Goal: Information Seeking & Learning: Find specific fact

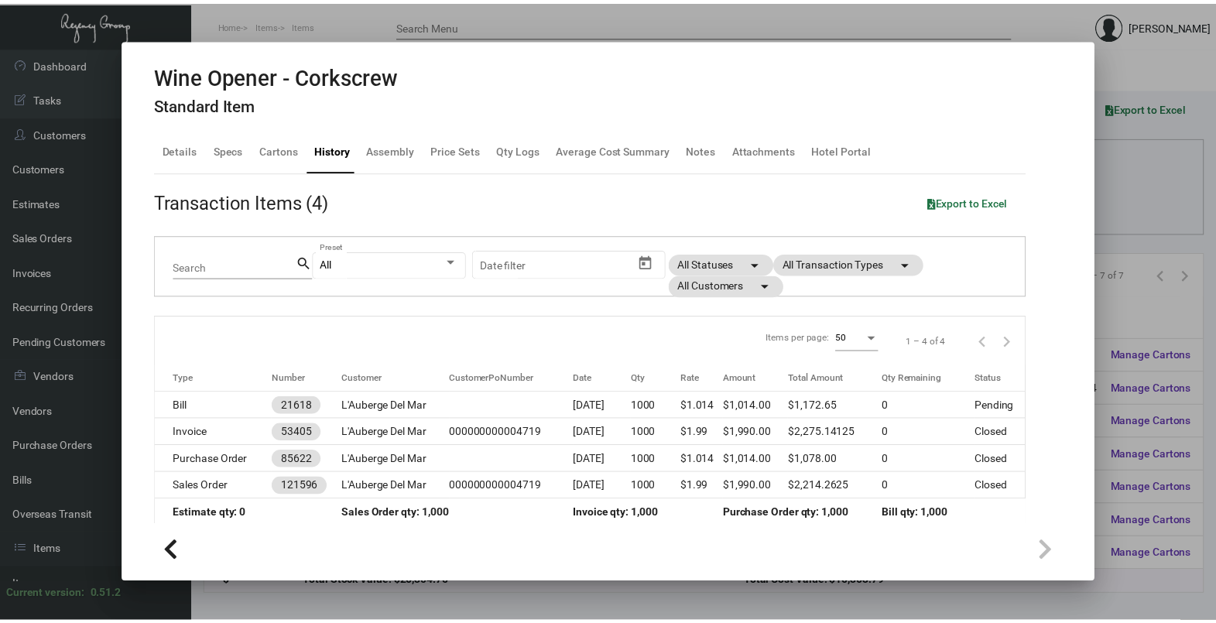
scroll to position [193, 0]
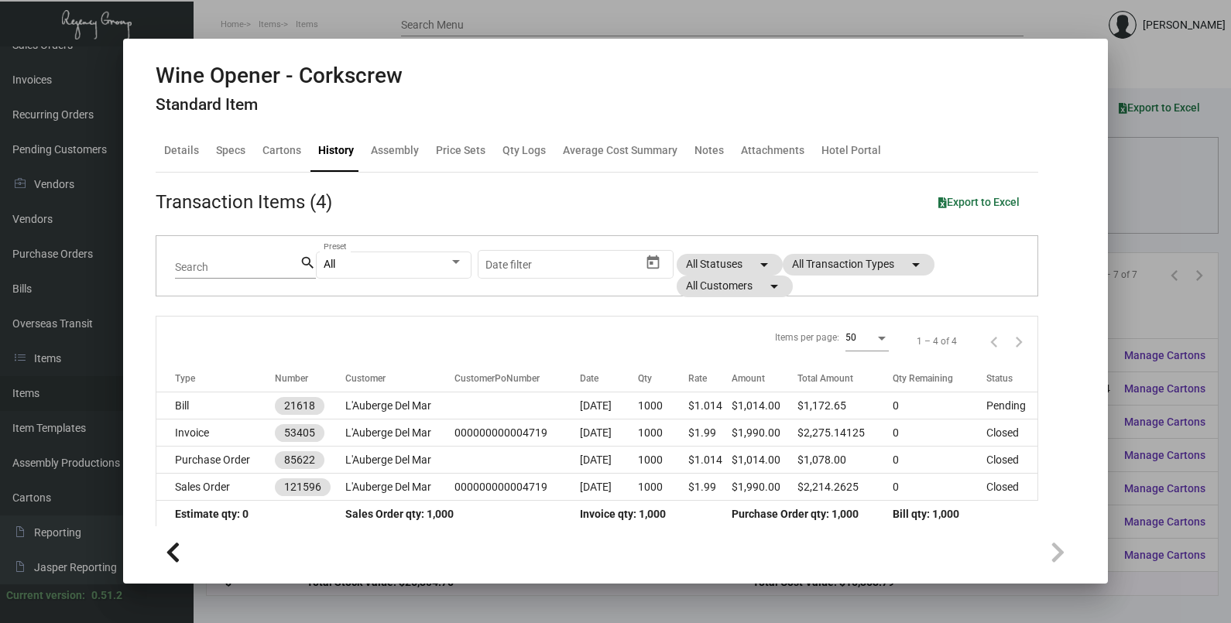
click at [1143, 207] on div at bounding box center [615, 311] width 1231 height 623
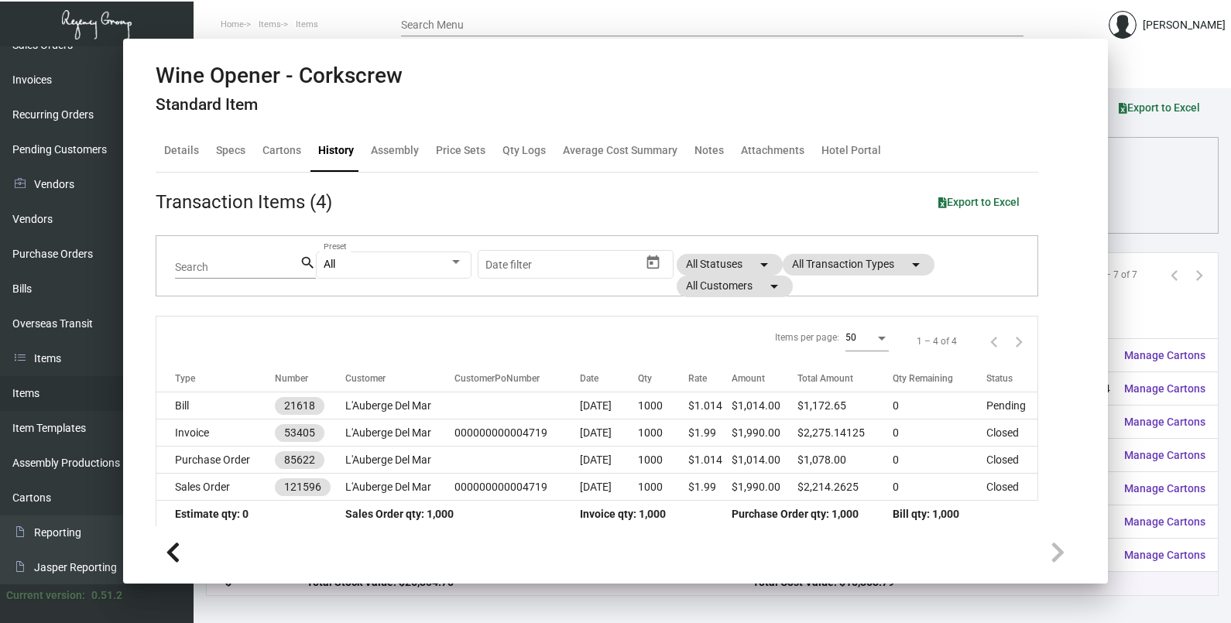
click at [1143, 207] on div "Columns arrow_drop_down All Reps arrow_drop_down All Item Types arrow_drop_down…" at bounding box center [712, 206] width 980 height 46
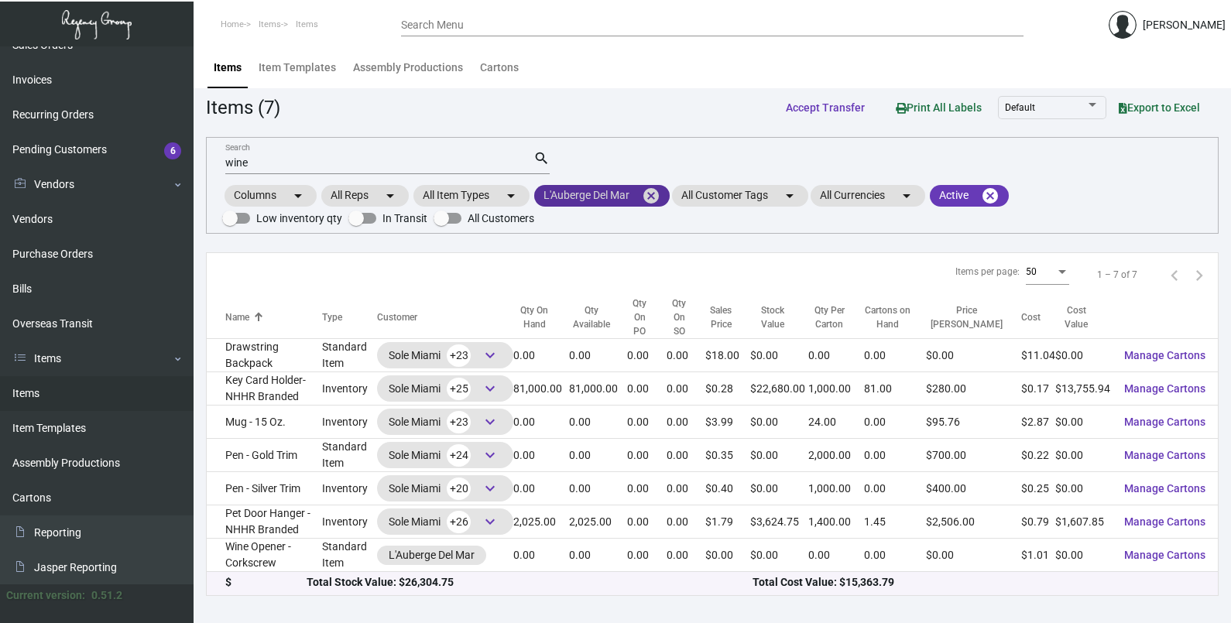
click at [655, 195] on mat-icon "cancel" at bounding box center [651, 196] width 19 height 19
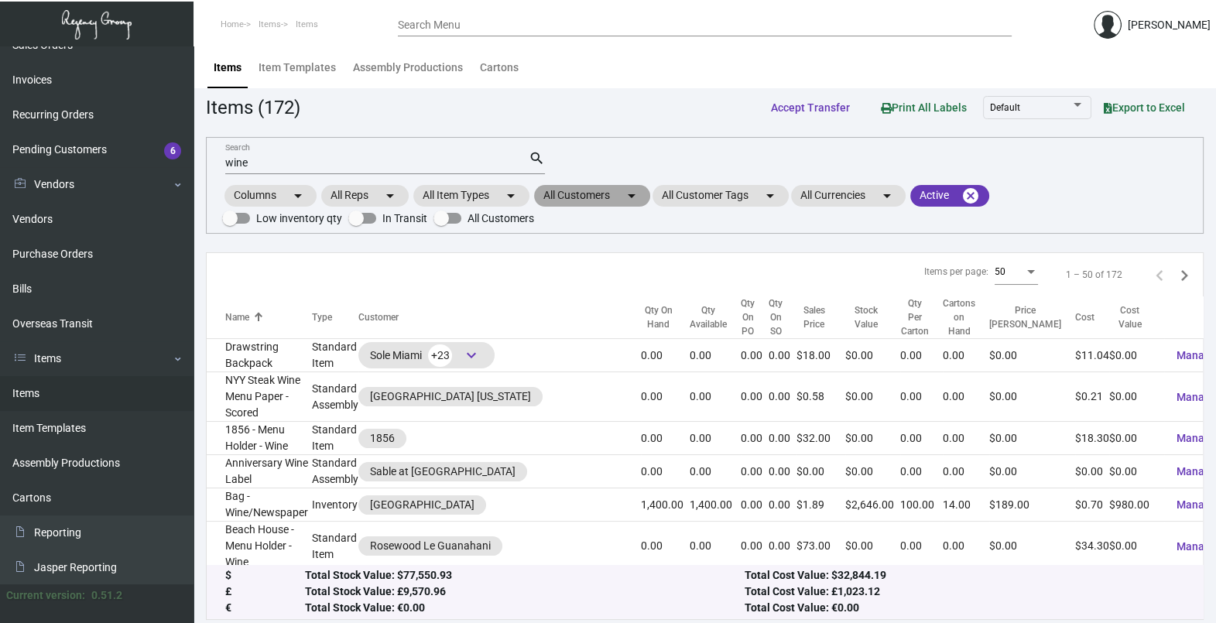
click at [640, 196] on mat-icon "arrow_drop_down" at bounding box center [631, 196] width 19 height 19
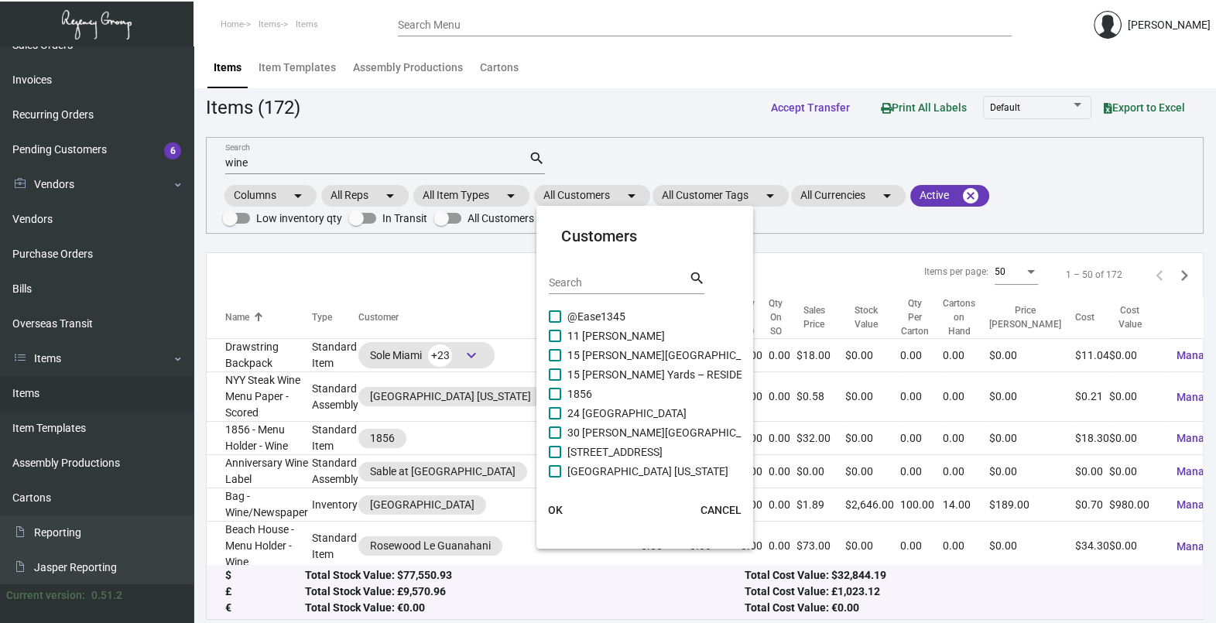
click at [636, 271] on div "Search" at bounding box center [618, 282] width 139 height 24
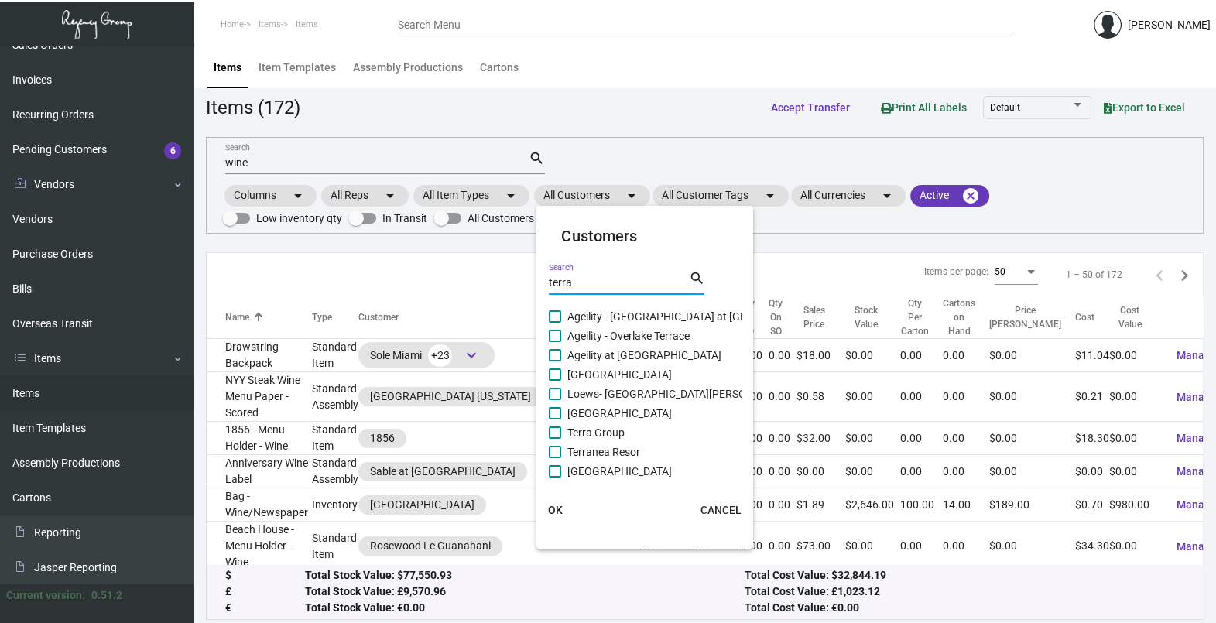
type input "terra"
drag, startPoint x: 602, startPoint y: 371, endPoint x: 601, endPoint y: 379, distance: 7.8
click at [602, 378] on span "Hotel Terra" at bounding box center [619, 374] width 104 height 19
click at [555, 381] on input "Hotel Terra" at bounding box center [554, 381] width 1 height 1
checkbox input "true"
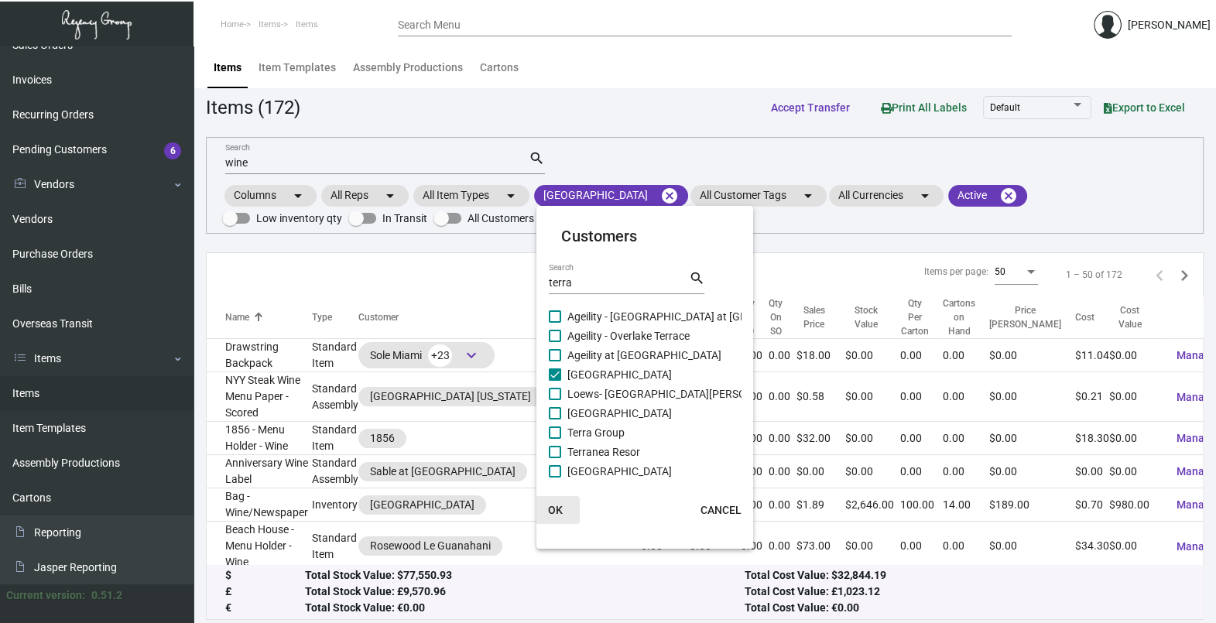
click at [560, 504] on span "OK" at bounding box center [555, 510] width 15 height 12
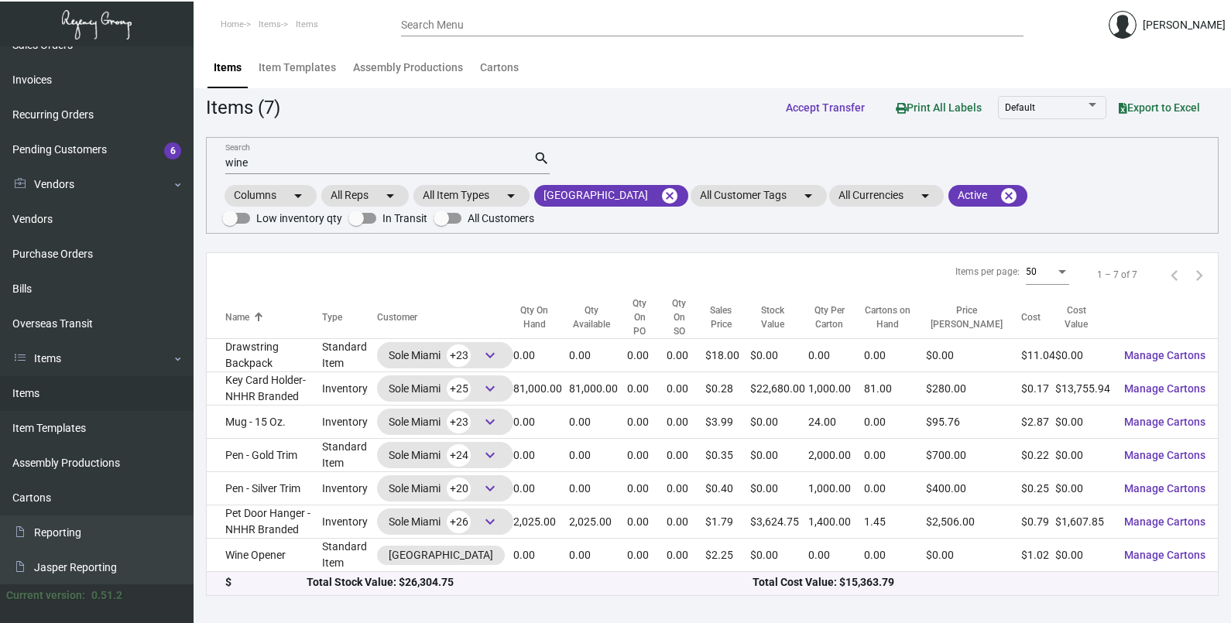
click at [285, 161] on input "wine" at bounding box center [379, 163] width 308 height 12
type input "w"
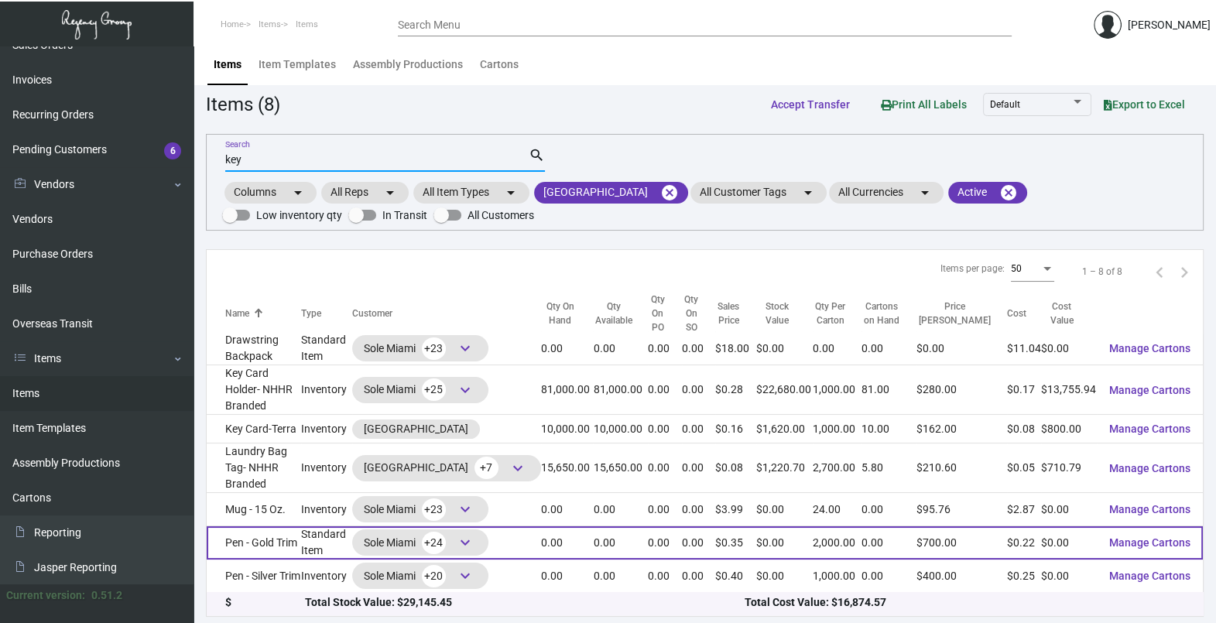
scroll to position [4, 0]
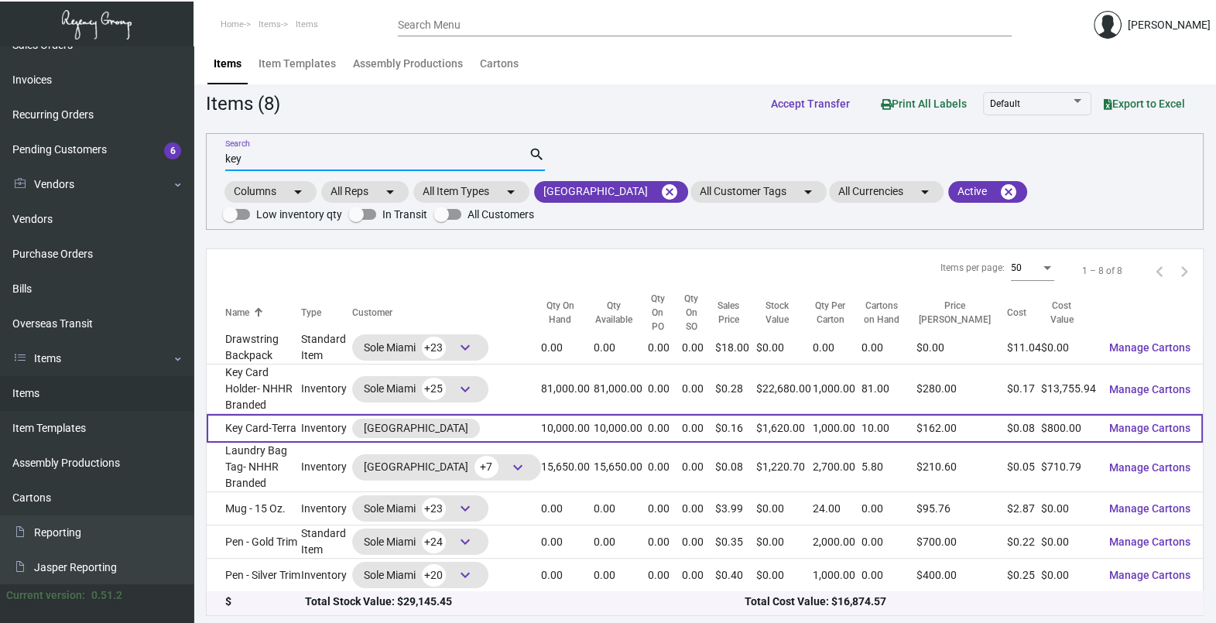
type input "key"
click at [628, 414] on td "10,000.00" at bounding box center [620, 428] width 54 height 29
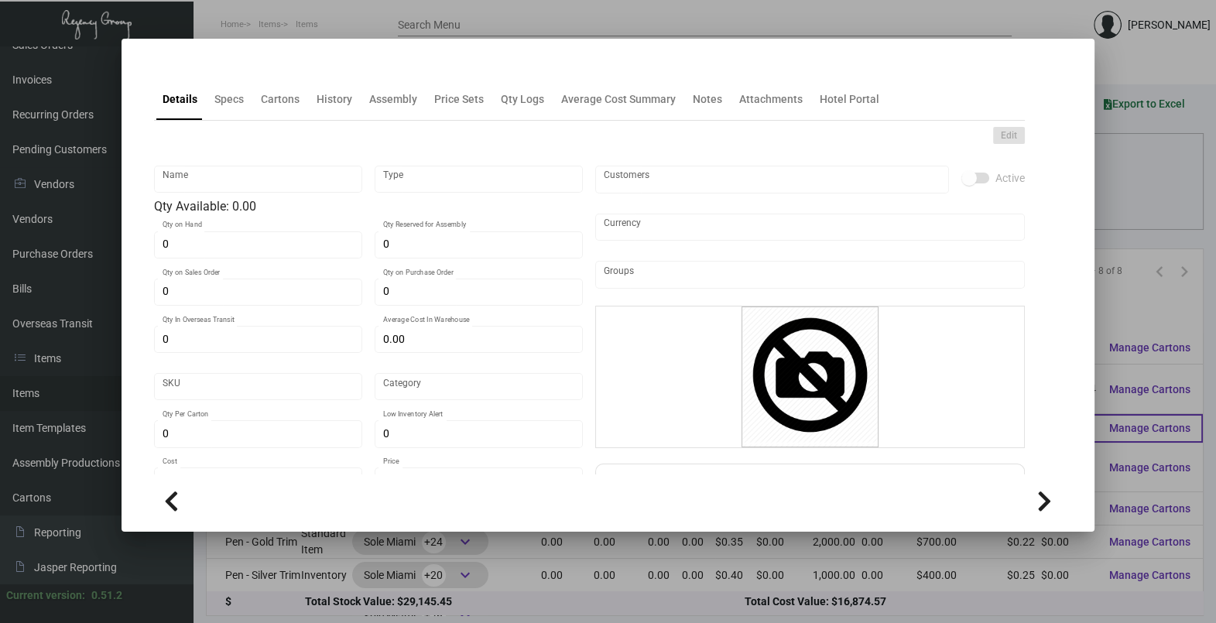
type input "Key Card-Terra"
type input "Inventory"
type input "10,000"
type input "$ 0.0845"
type input "Overseas"
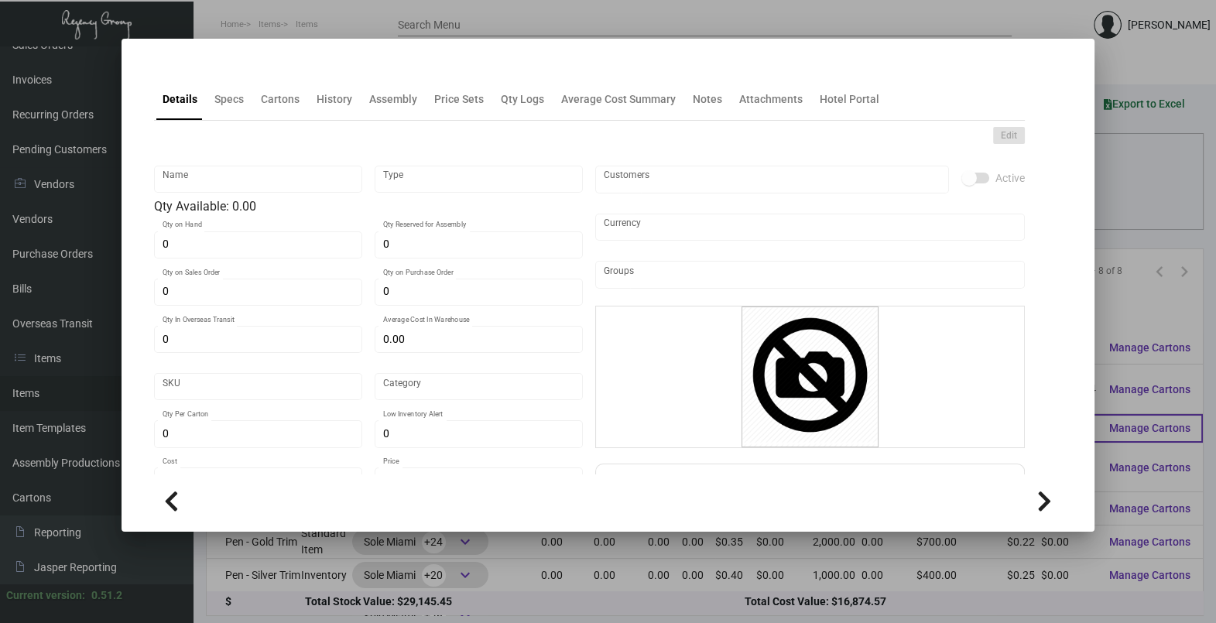
type input "1,000"
type input "$ 0.08"
type input "$ 0.162"
checkbox input "true"
type input "United States Dollar $"
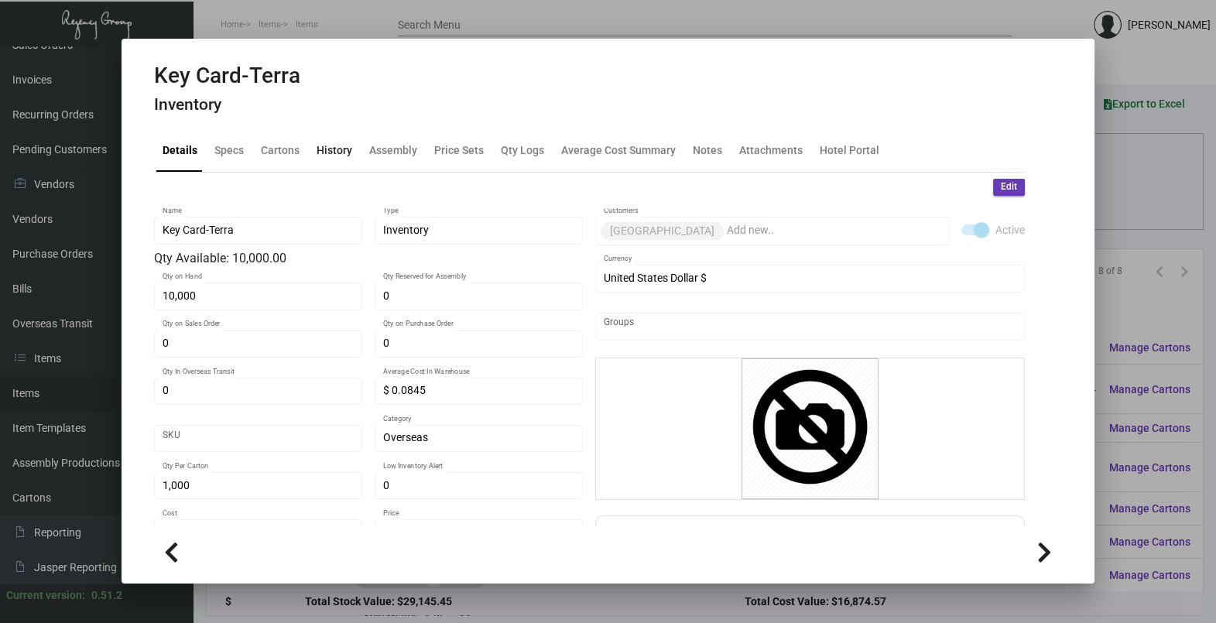
click at [321, 150] on div "History" at bounding box center [335, 150] width 36 height 16
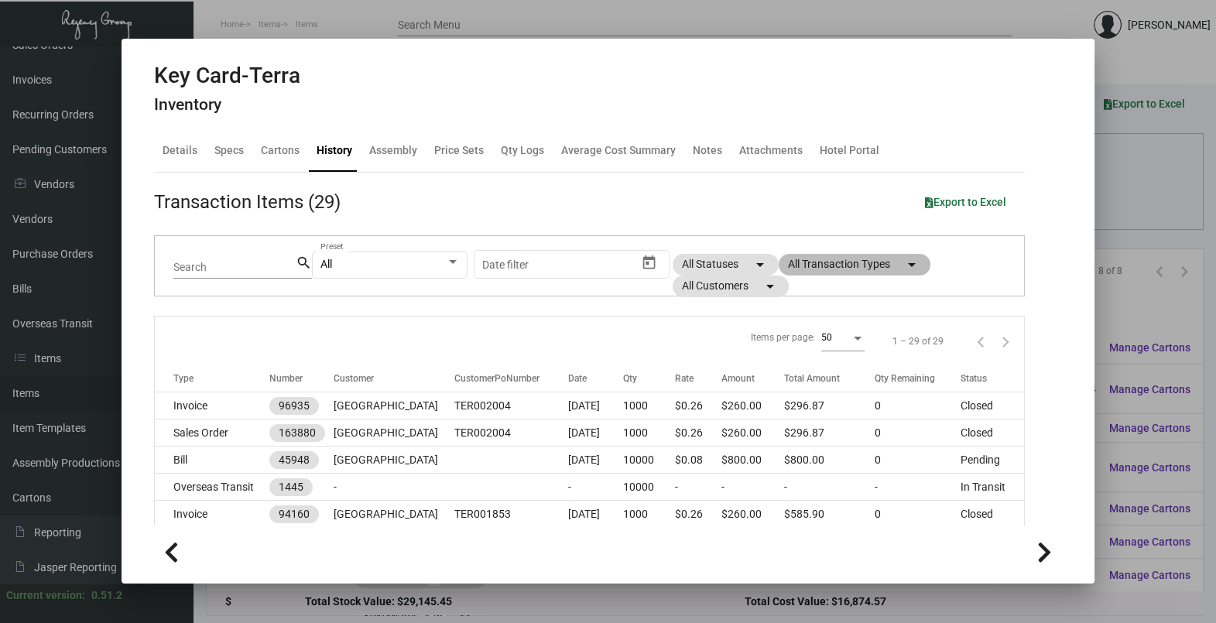
click at [847, 260] on mat-chip "All Transaction Types arrow_drop_down" at bounding box center [855, 265] width 152 height 22
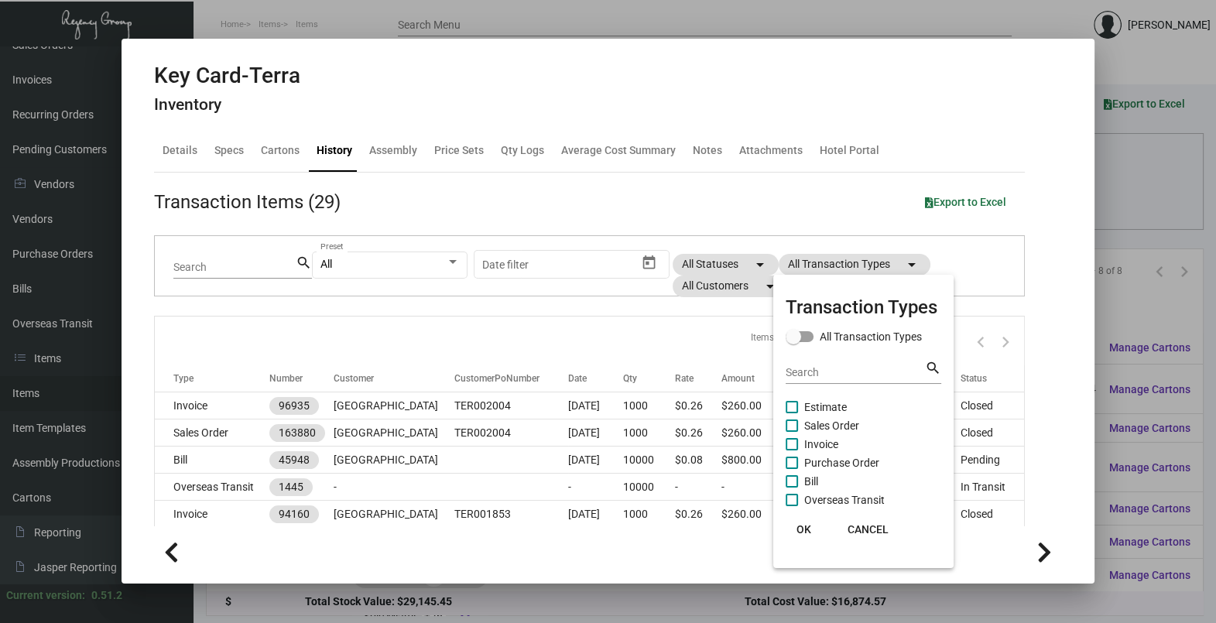
click at [862, 460] on span "Purchase Order" at bounding box center [841, 463] width 75 height 19
click at [792, 469] on input "Purchase Order" at bounding box center [791, 469] width 1 height 1
checkbox input "true"
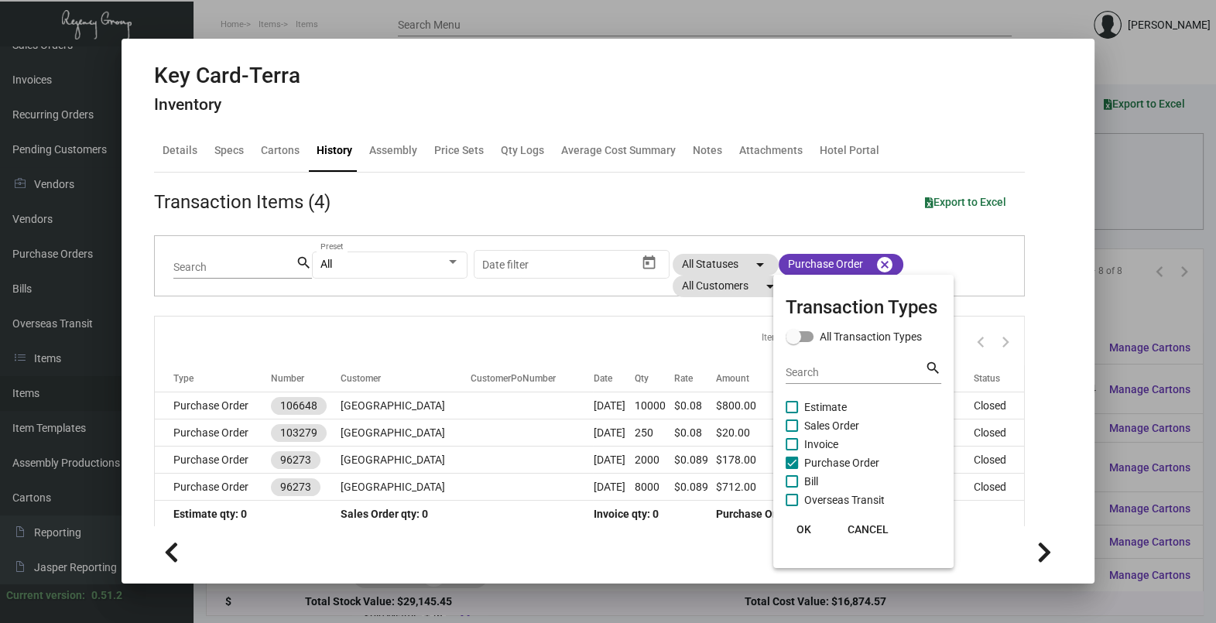
click at [795, 532] on button "OK" at bounding box center [804, 529] width 50 height 28
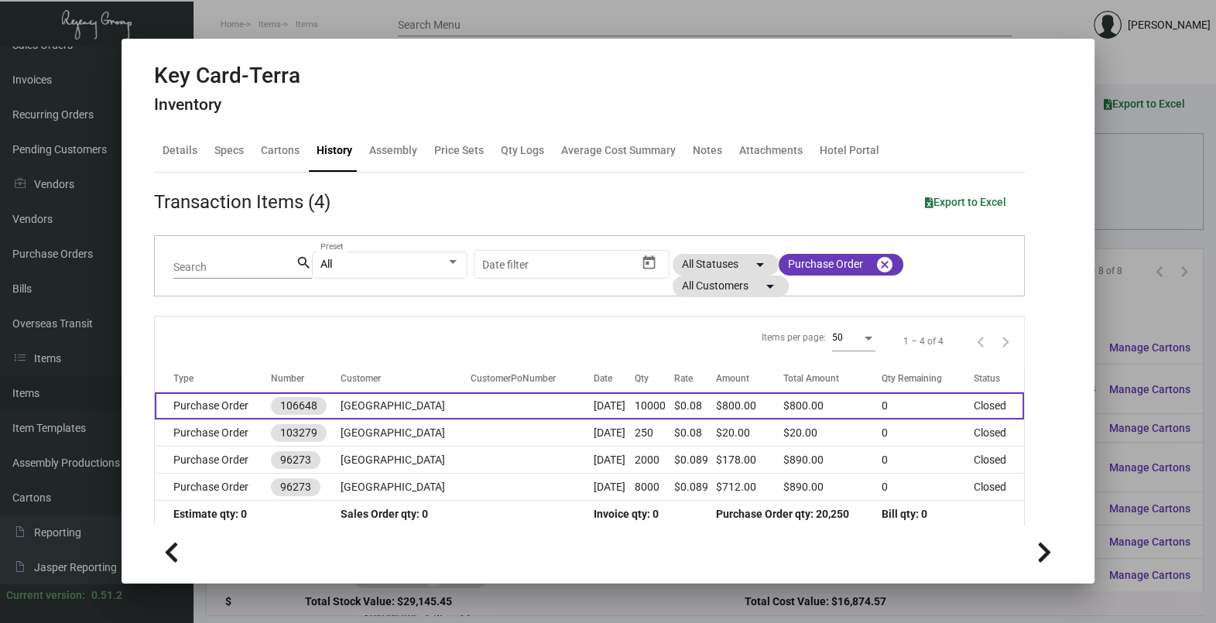
click at [593, 411] on td "Jul 31, 2024" at bounding box center [613, 405] width 41 height 27
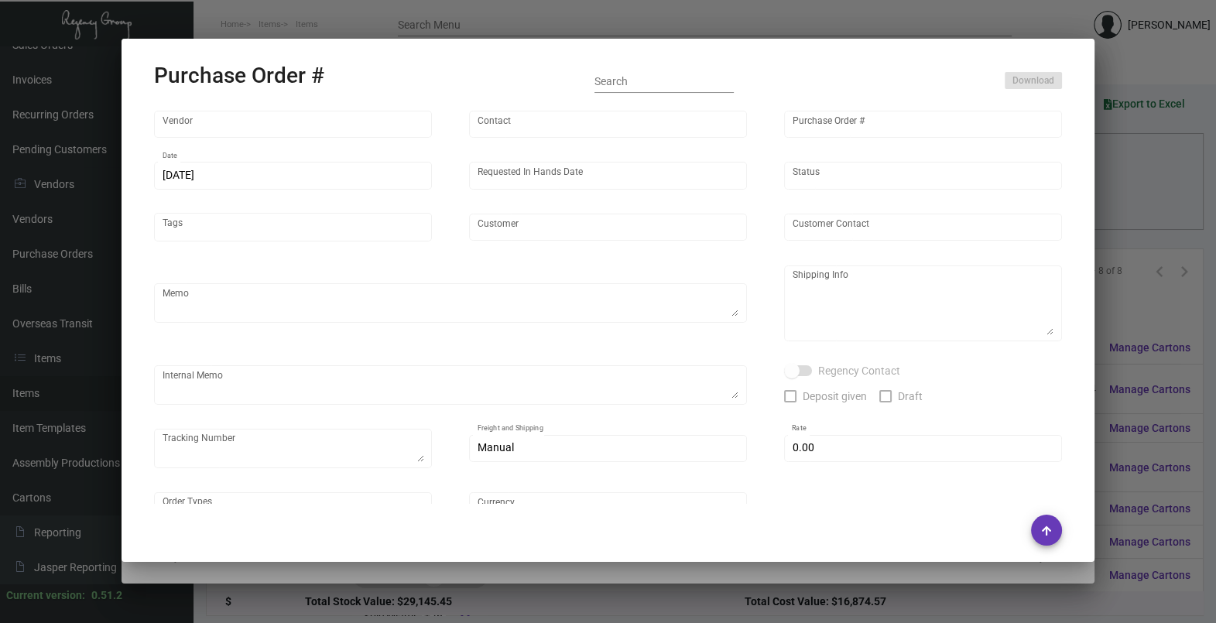
type input "CHENGDU MIND IOT TECHNOLOGY"
type input "ANGEL HU"
type input "106648"
type input "7/31/2024"
type input "9/9/2024"
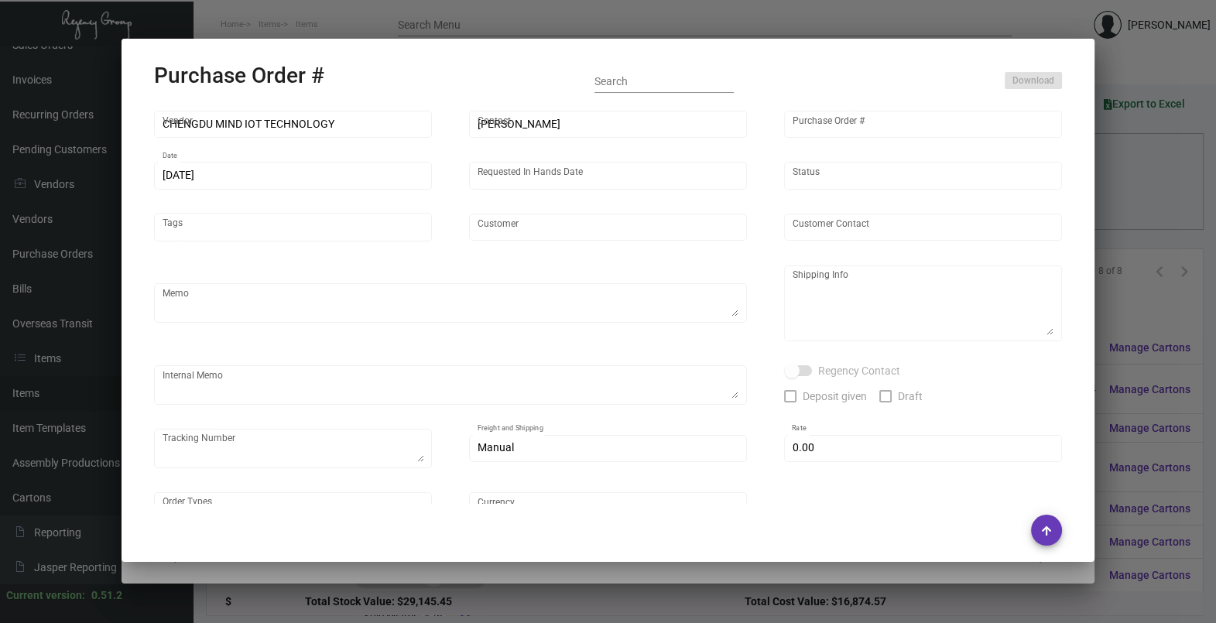
type input "Hotel Terra"
type textarea "Please ship by boat to our NJ warehouse."
type textarea "Regency Group NJ - Alex Penate 22 Belgrove Dr. Kearny, NJ, 07032 US"
checkbox input "true"
type input "$ 0.00"
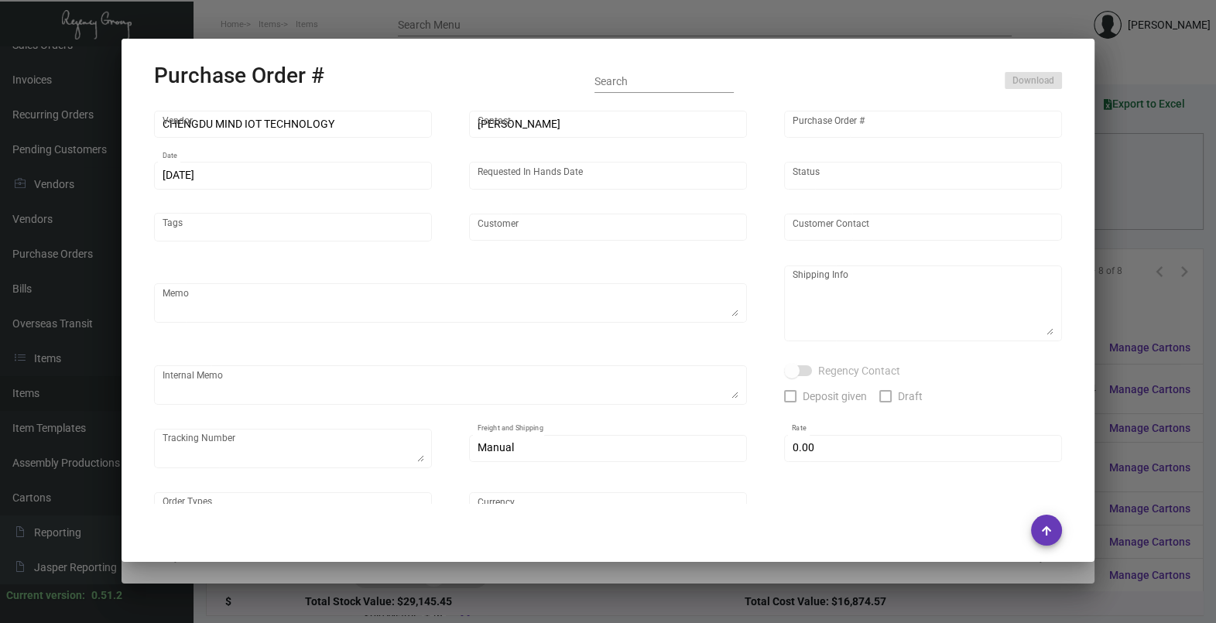
type input "United States Dollar $"
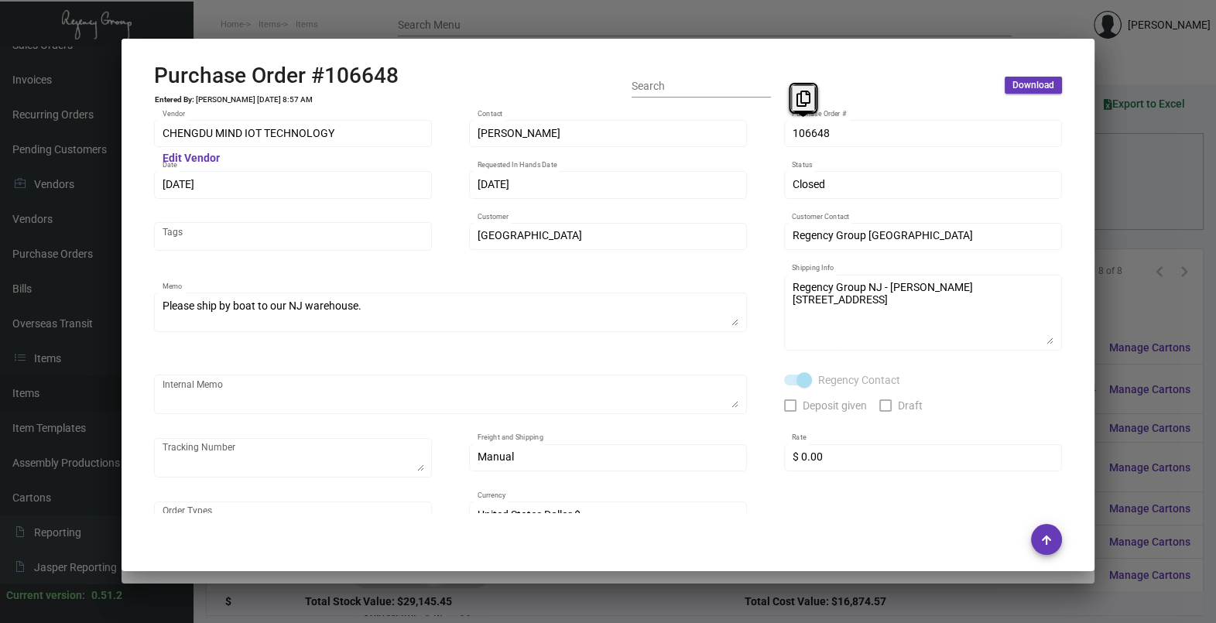
drag, startPoint x: 808, startPoint y: 132, endPoint x: 818, endPoint y: 91, distance: 41.5
click at [799, 101] on icon at bounding box center [803, 99] width 14 height 16
drag, startPoint x: 194, startPoint y: 189, endPoint x: 181, endPoint y: 149, distance: 42.3
click at [181, 149] on icon at bounding box center [183, 150] width 14 height 16
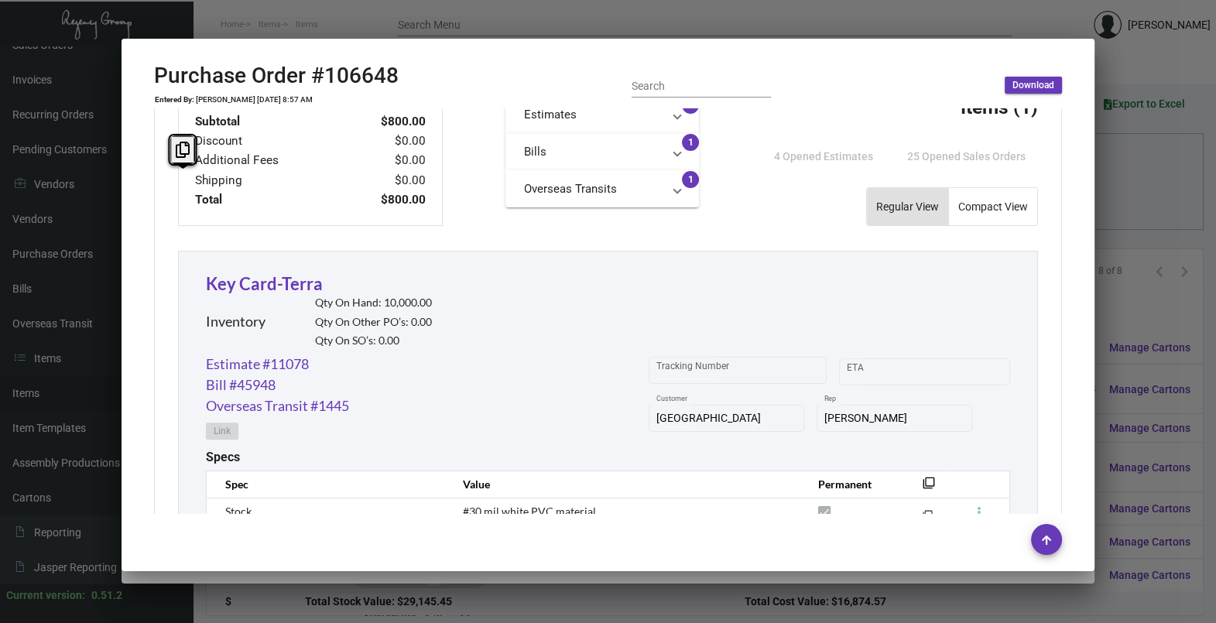
scroll to position [843, 0]
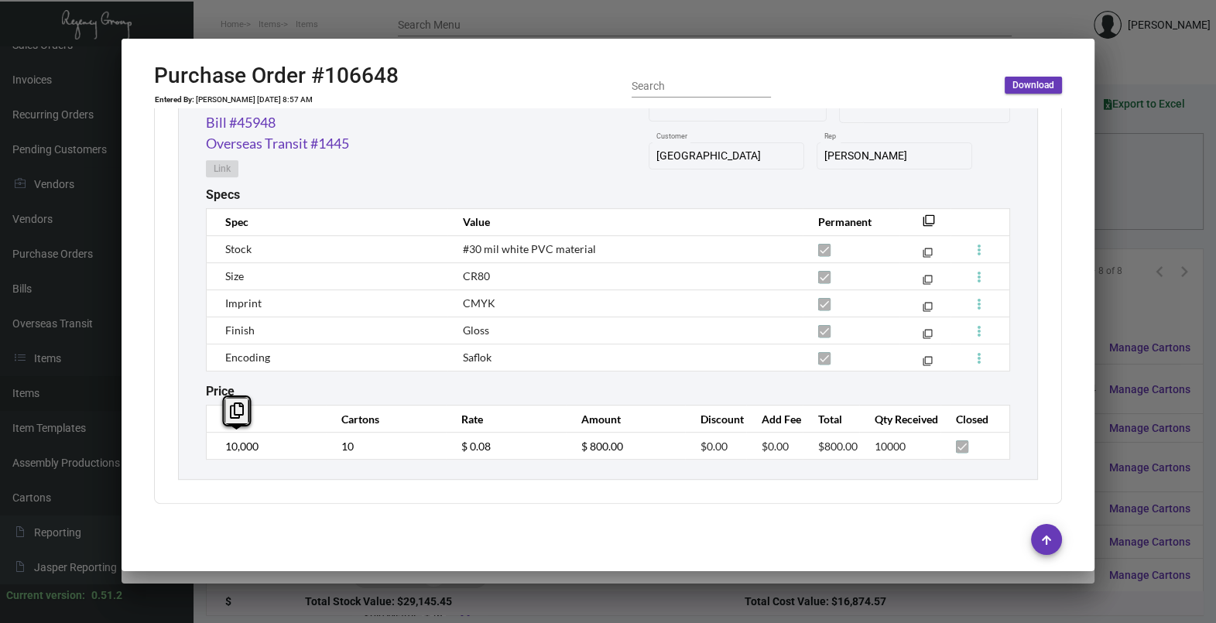
click at [197, 444] on div "Key Card-Terra Inventory Qty On Hand: 10,000.00 Qty On Other PO’s: 0.00 Qty On …" at bounding box center [608, 233] width 860 height 491
click at [446, 445] on td "$ 0.08" at bounding box center [506, 446] width 120 height 27
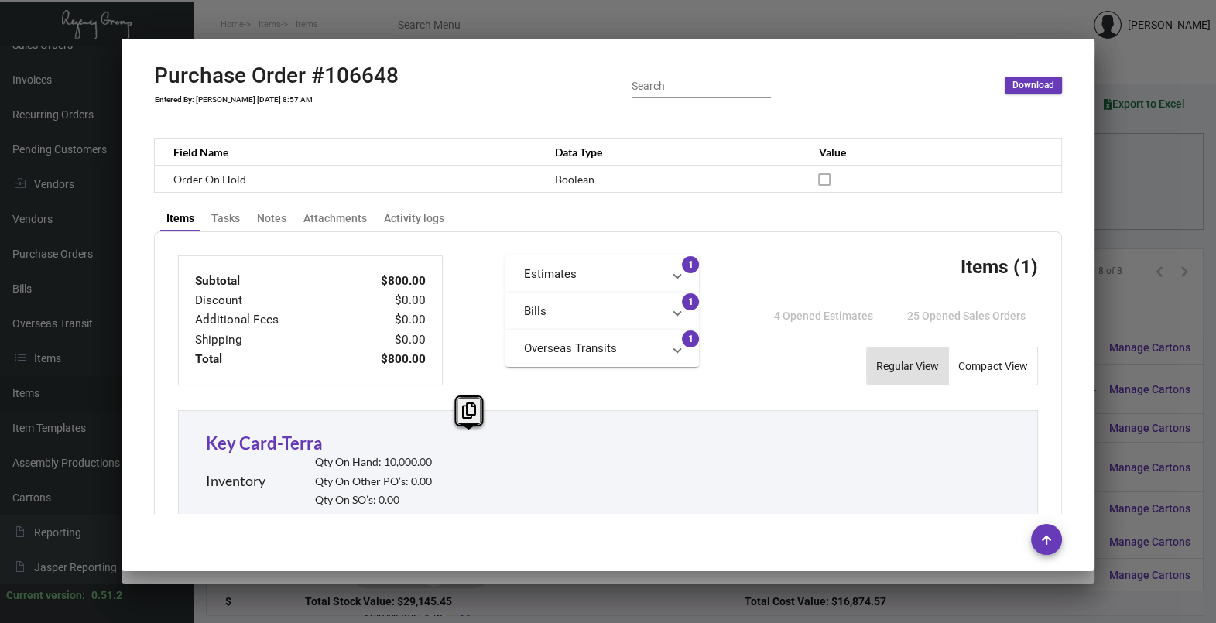
scroll to position [580, 0]
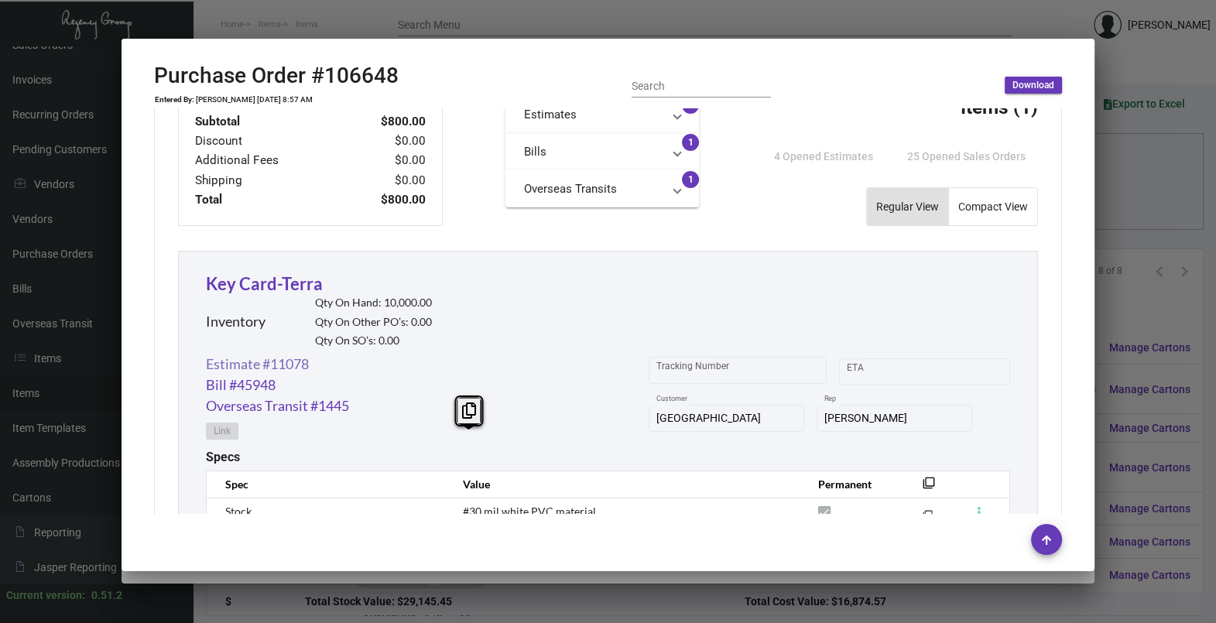
click at [278, 372] on link "Estimate #11078" at bounding box center [257, 364] width 103 height 21
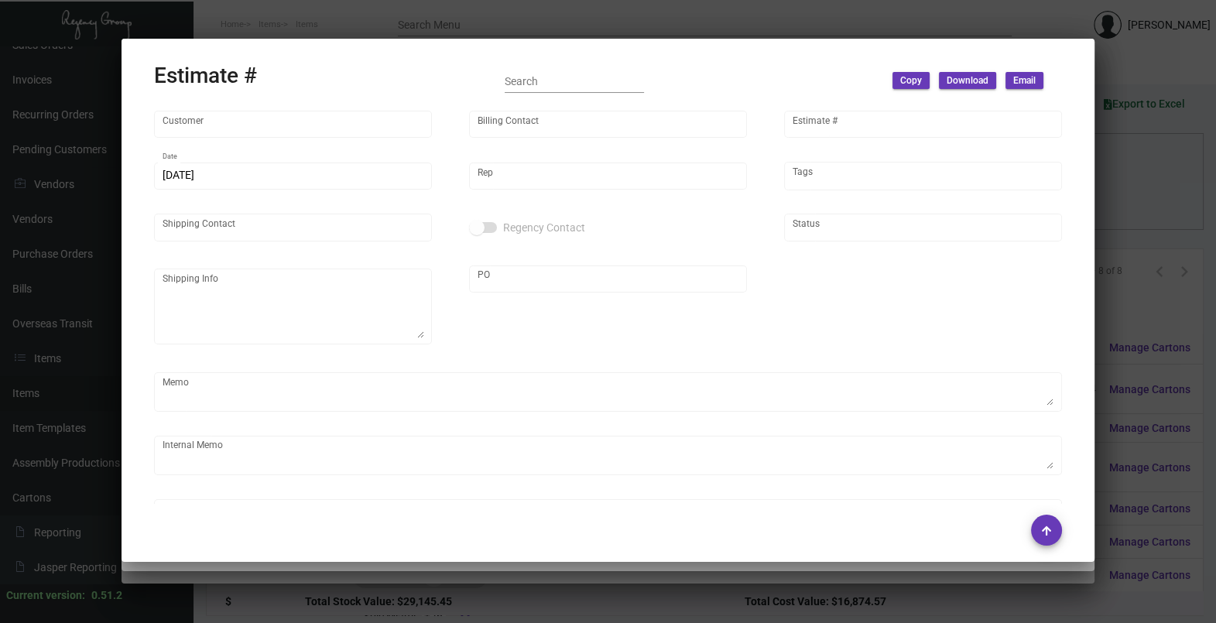
type input "Hotel Terra"
type input "Brett Upchurch"
type input "11078"
type input "7/29/2024"
type input "Max Nesser"
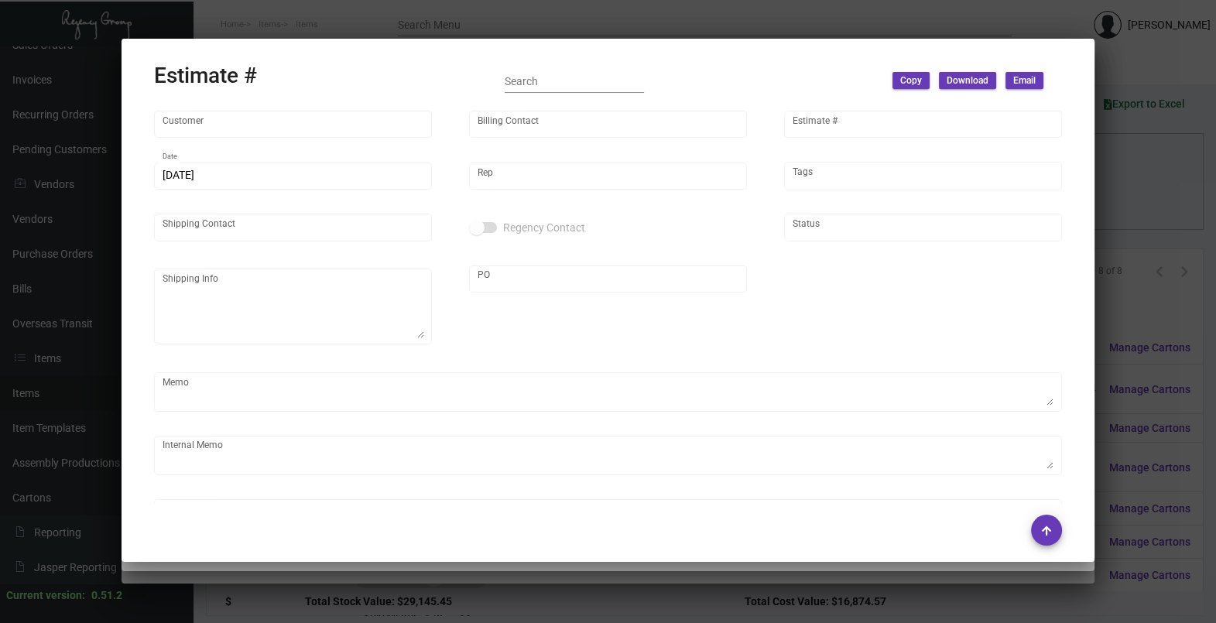
type input "Brett Upchurch"
type input "United States Dollar $"
type input "8.00000 %"
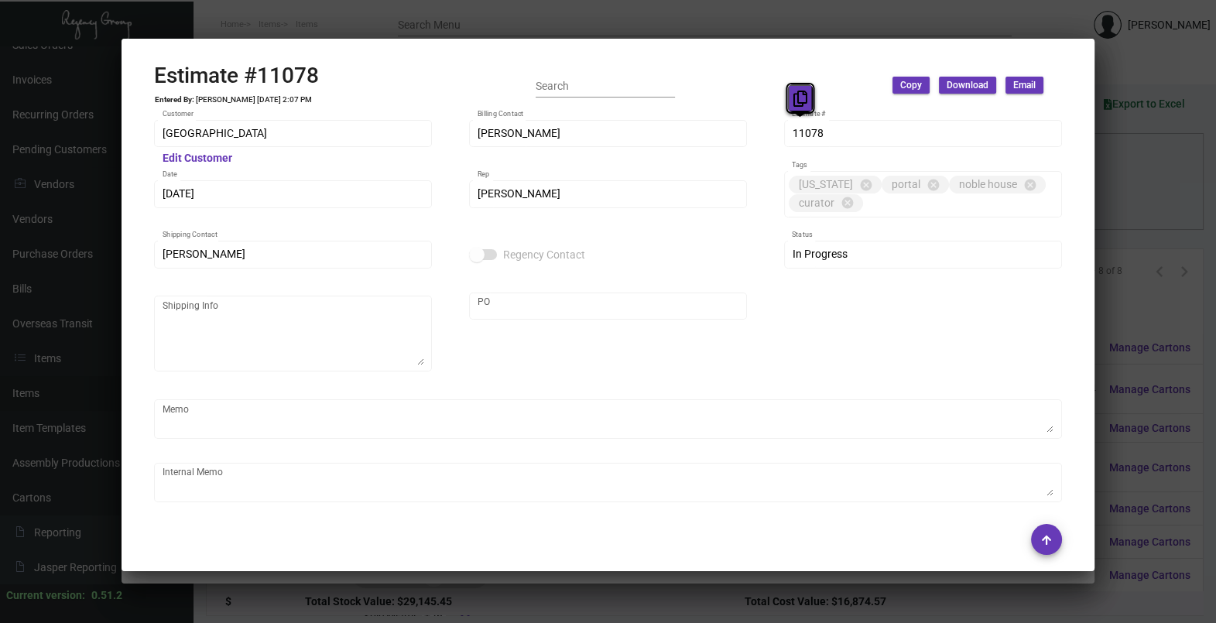
drag, startPoint x: 801, startPoint y: 138, endPoint x: 797, endPoint y: 89, distance: 48.9
click at [797, 89] on button at bounding box center [800, 98] width 26 height 28
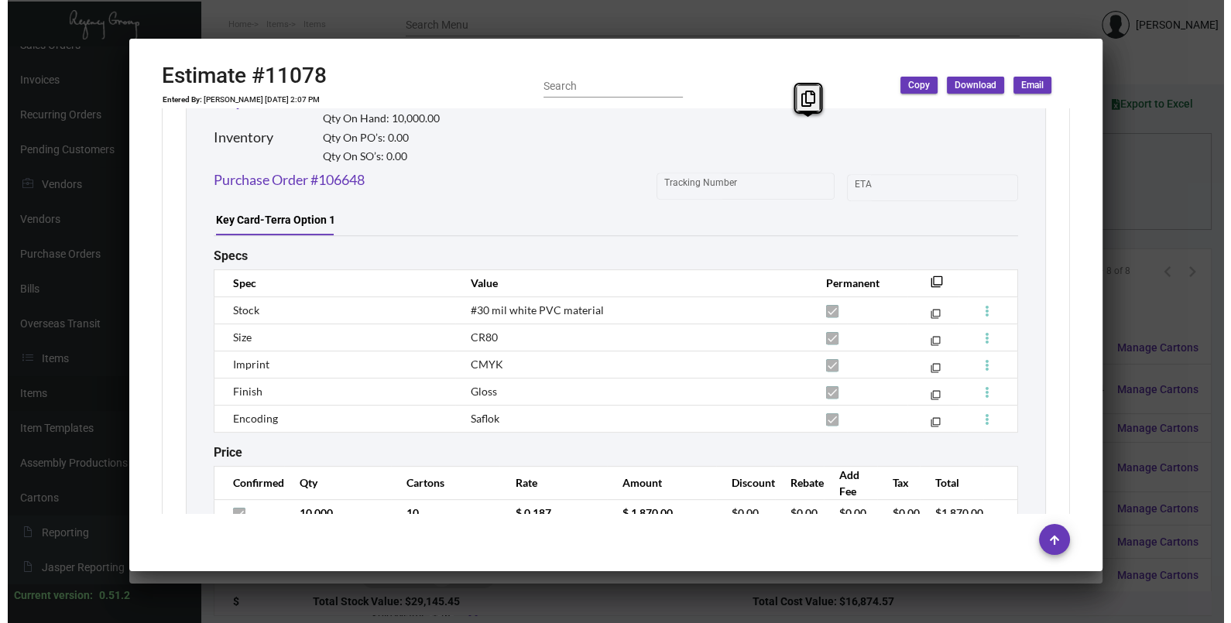
scroll to position [958, 0]
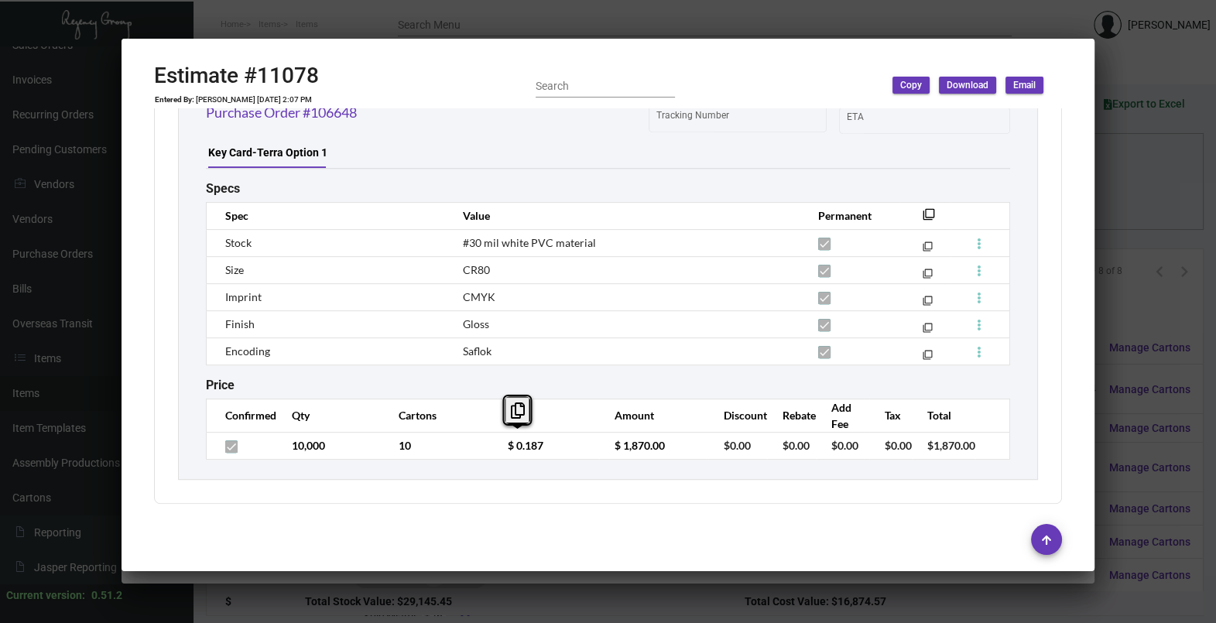
click at [495, 458] on td "$ 0.187" at bounding box center [544, 445] width 107 height 27
click at [1142, 186] on div at bounding box center [608, 311] width 1216 height 623
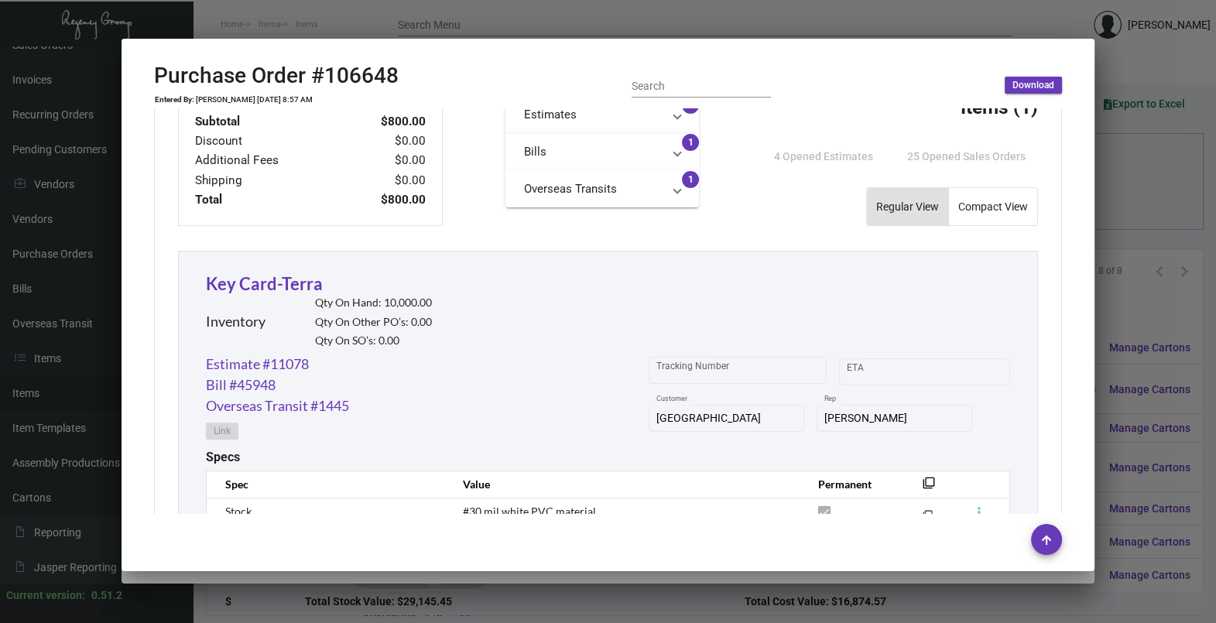
click at [1142, 186] on div at bounding box center [608, 311] width 1216 height 623
click at [1142, 186] on div "Columns arrow_drop_down All Reps arrow_drop_down All Item Types arrow_drop_down…" at bounding box center [704, 202] width 965 height 46
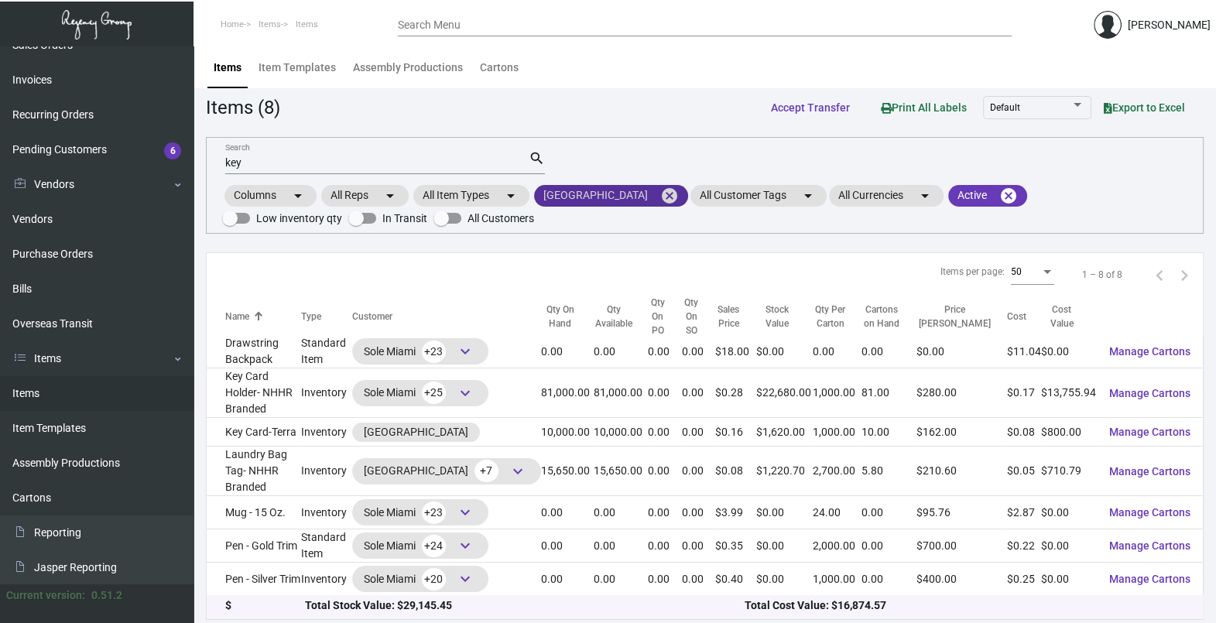
click at [660, 197] on mat-icon "cancel" at bounding box center [669, 196] width 19 height 19
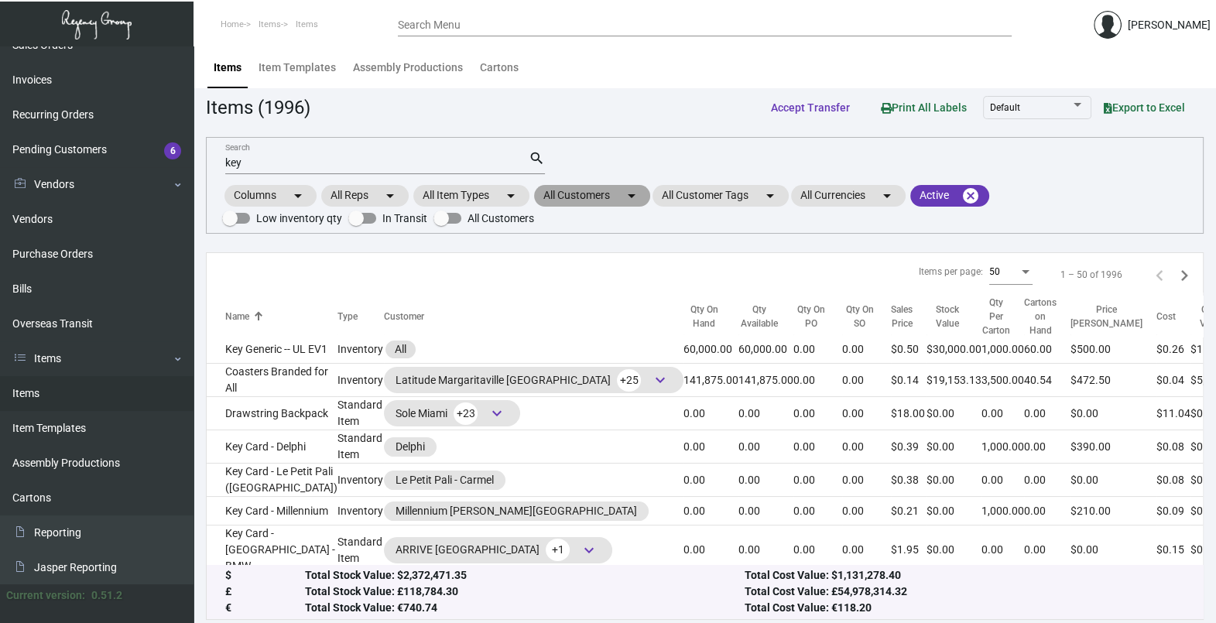
click at [614, 205] on mat-chip "All Customers arrow_drop_down" at bounding box center [592, 196] width 116 height 22
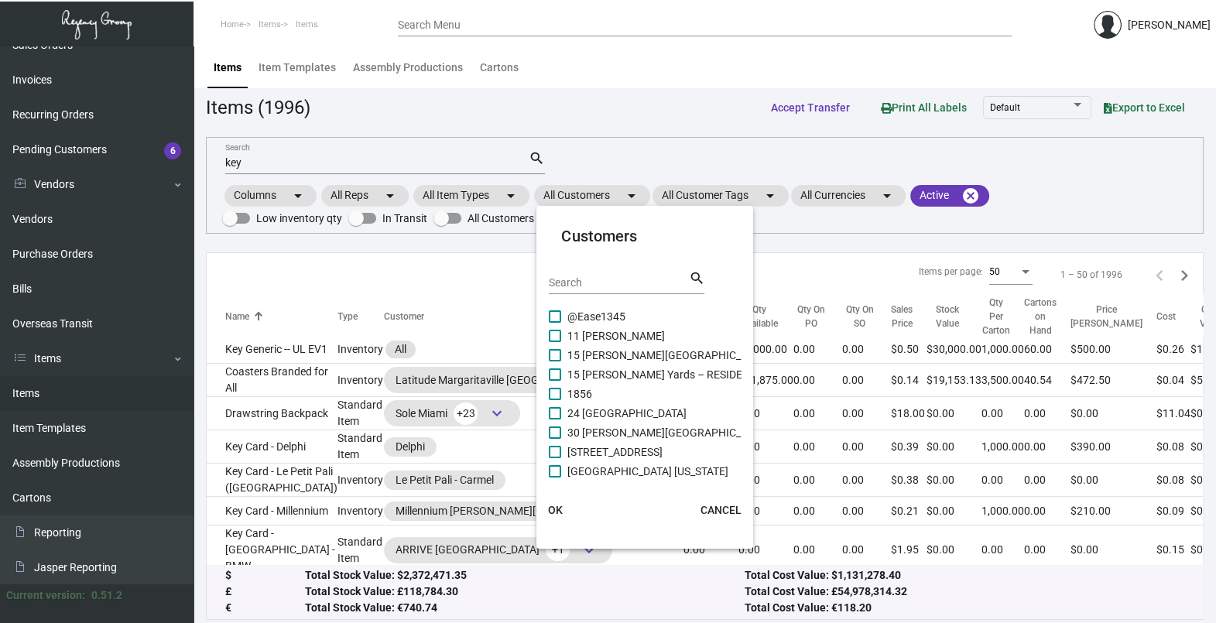
click at [602, 277] on input "Search" at bounding box center [618, 283] width 139 height 12
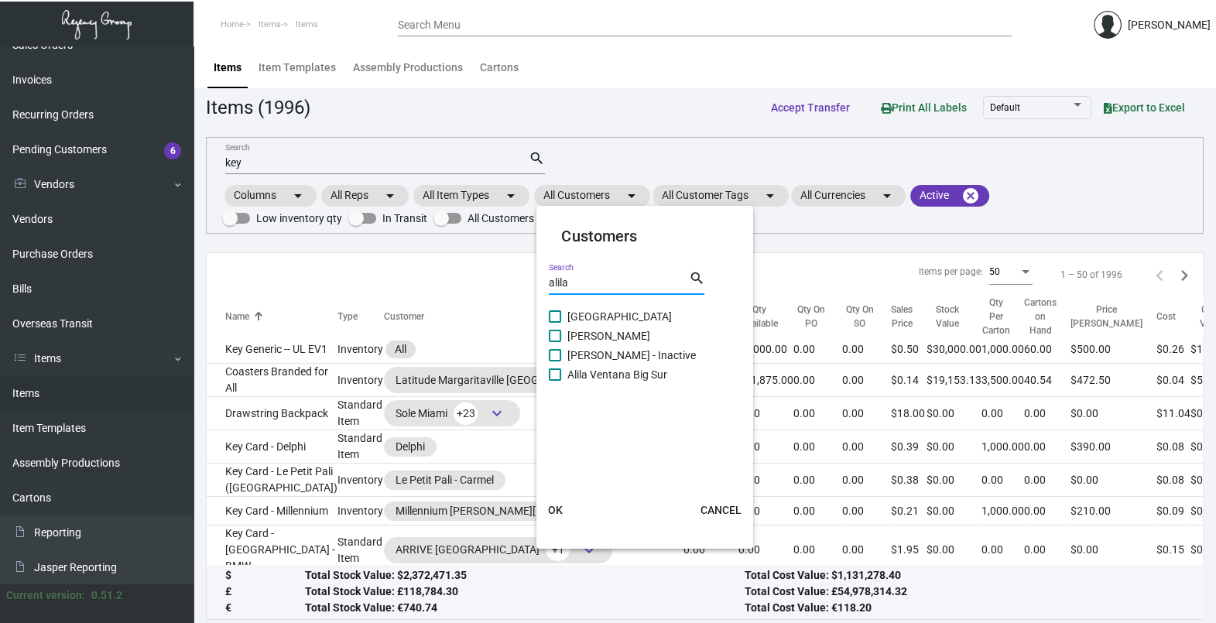
type input "alila"
click at [604, 308] on span "Alila Marea Resort" at bounding box center [619, 316] width 104 height 19
click at [555, 323] on input "Alila Marea Resort" at bounding box center [554, 323] width 1 height 1
checkbox input "true"
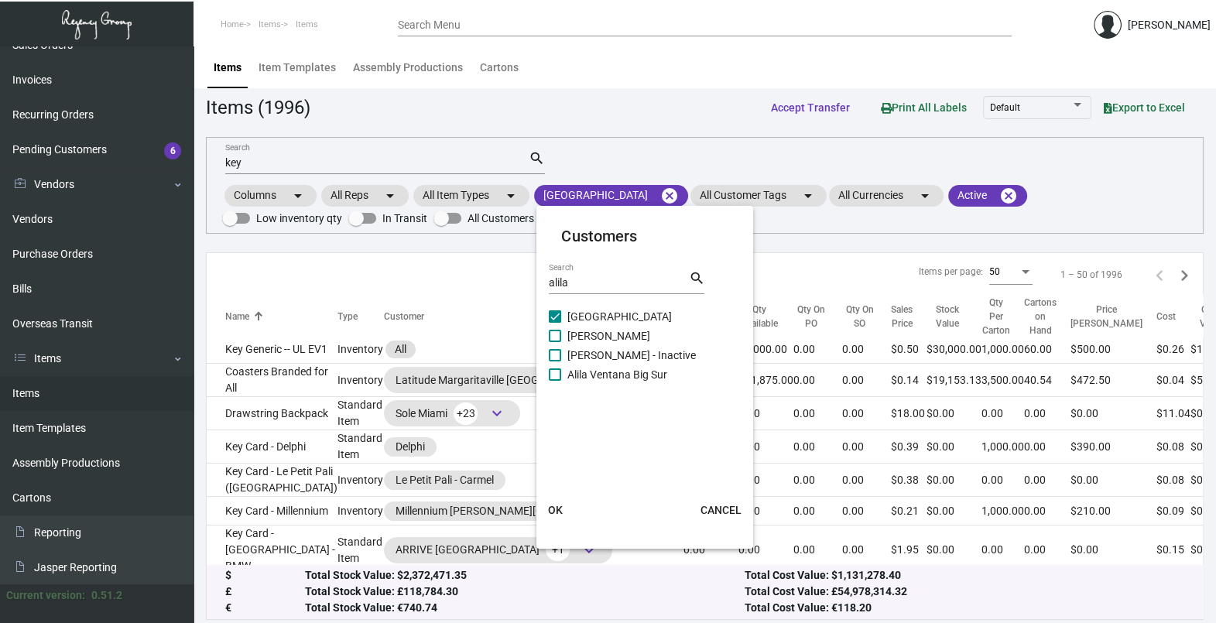
click at [597, 329] on span "Alila Napa" at bounding box center [608, 336] width 83 height 19
click at [555, 342] on input "Alila Napa" at bounding box center [554, 342] width 1 height 1
checkbox input "true"
click at [600, 377] on span "Alila Ventana Big Sur" at bounding box center [617, 374] width 100 height 19
click at [555, 381] on input "Alila Ventana Big Sur" at bounding box center [554, 381] width 1 height 1
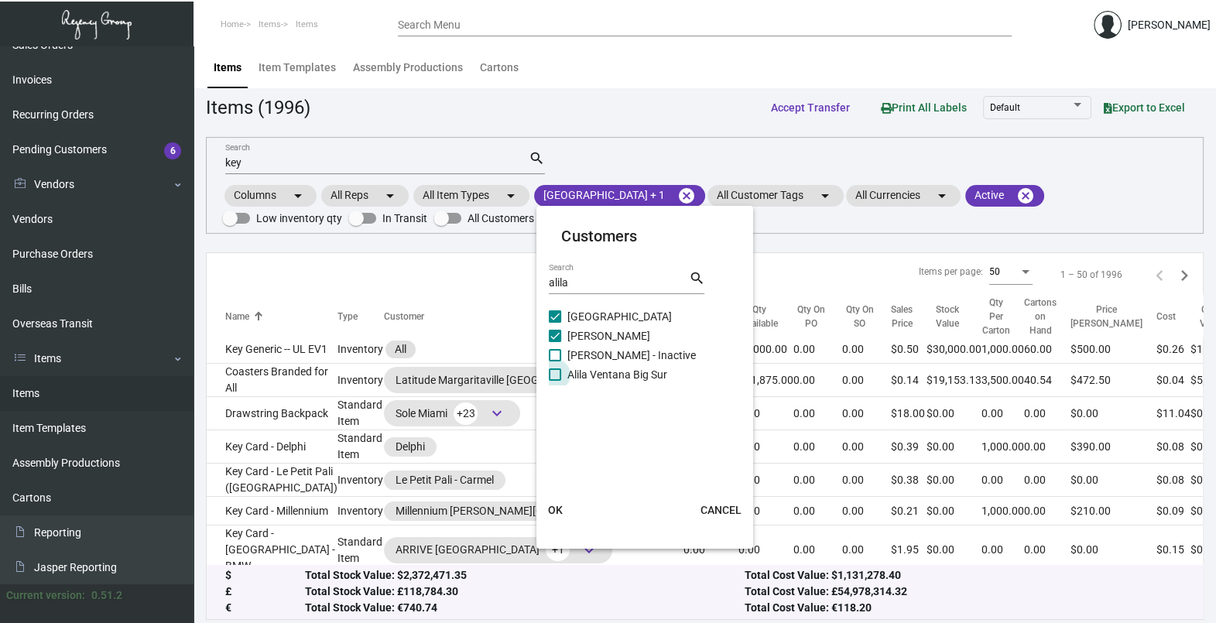
checkbox input "true"
click at [561, 499] on button "OK" at bounding box center [555, 510] width 50 height 28
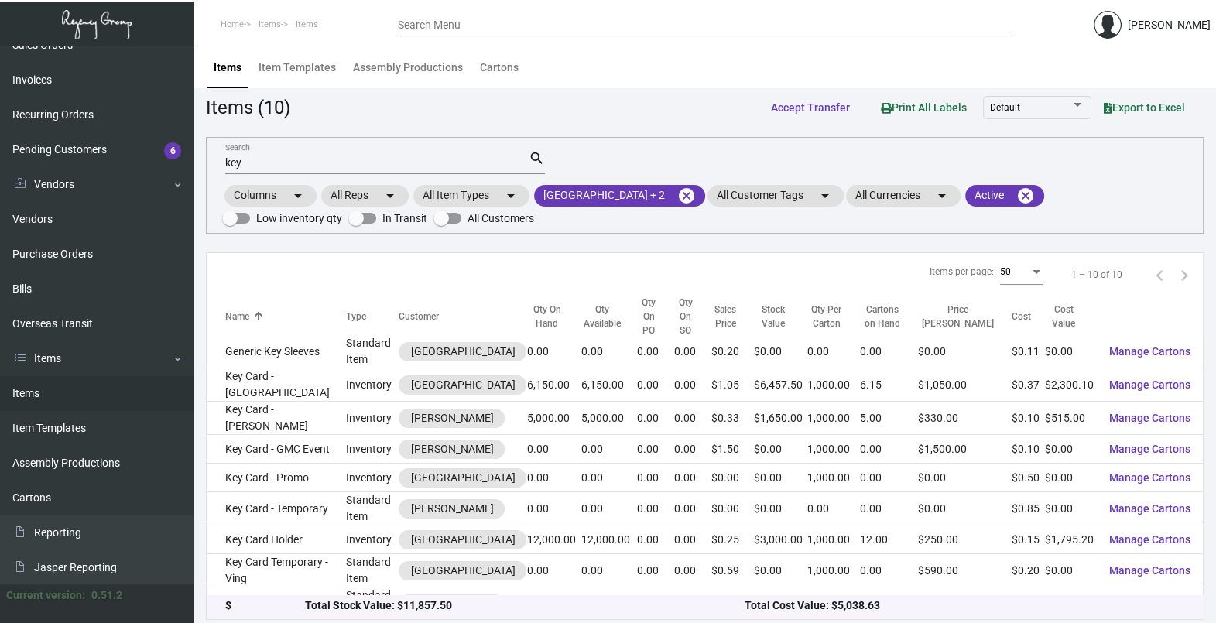
click at [294, 166] on input "key" at bounding box center [376, 163] width 303 height 12
type input "k"
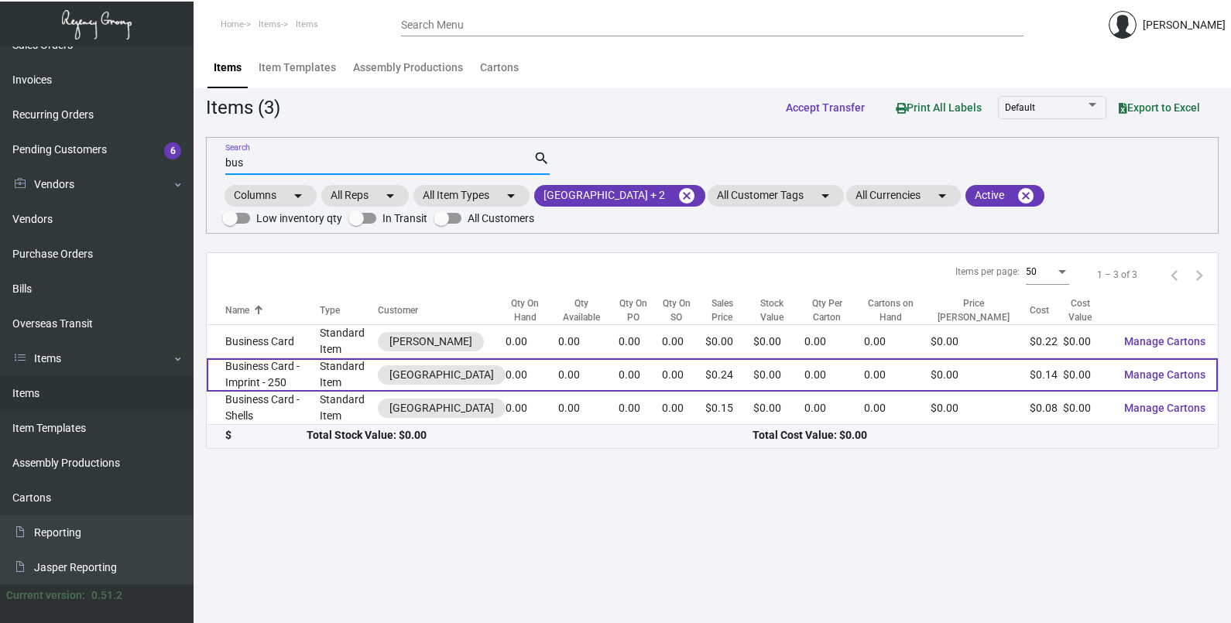
type input "bus"
click at [238, 385] on td "Business Card - Imprint - 250" at bounding box center [263, 374] width 113 height 33
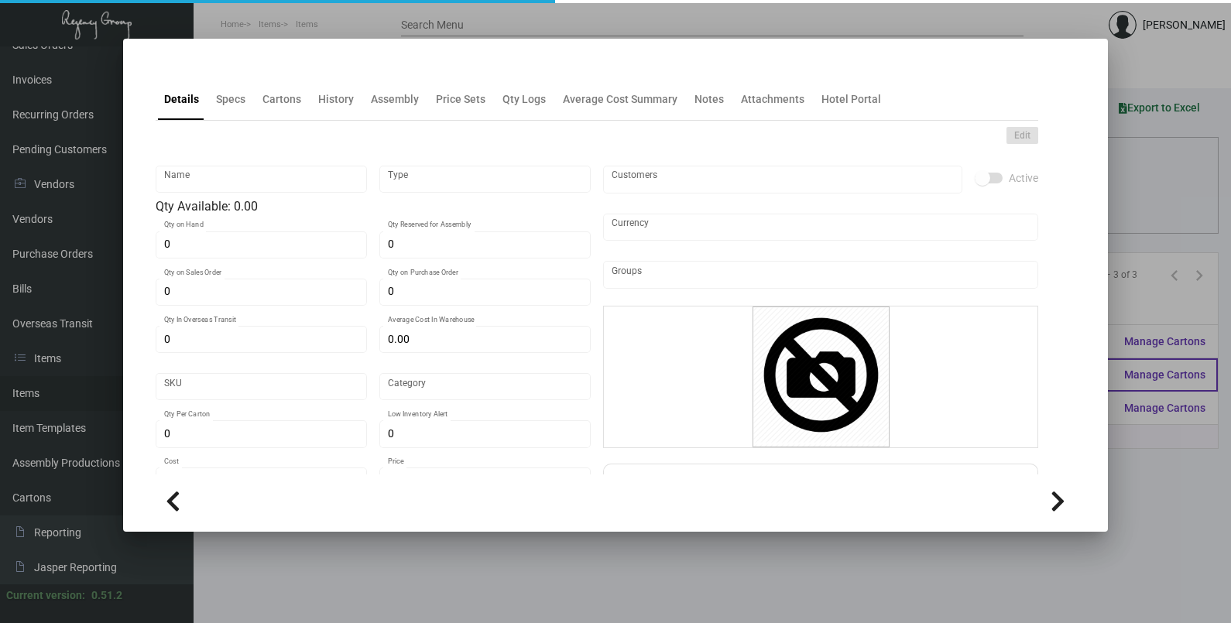
type input "Business Card - Imprint - 250"
type input "Standard Item"
type input "$ 0.00"
type input "Alila MR -Business Card-85"
type input "Standard"
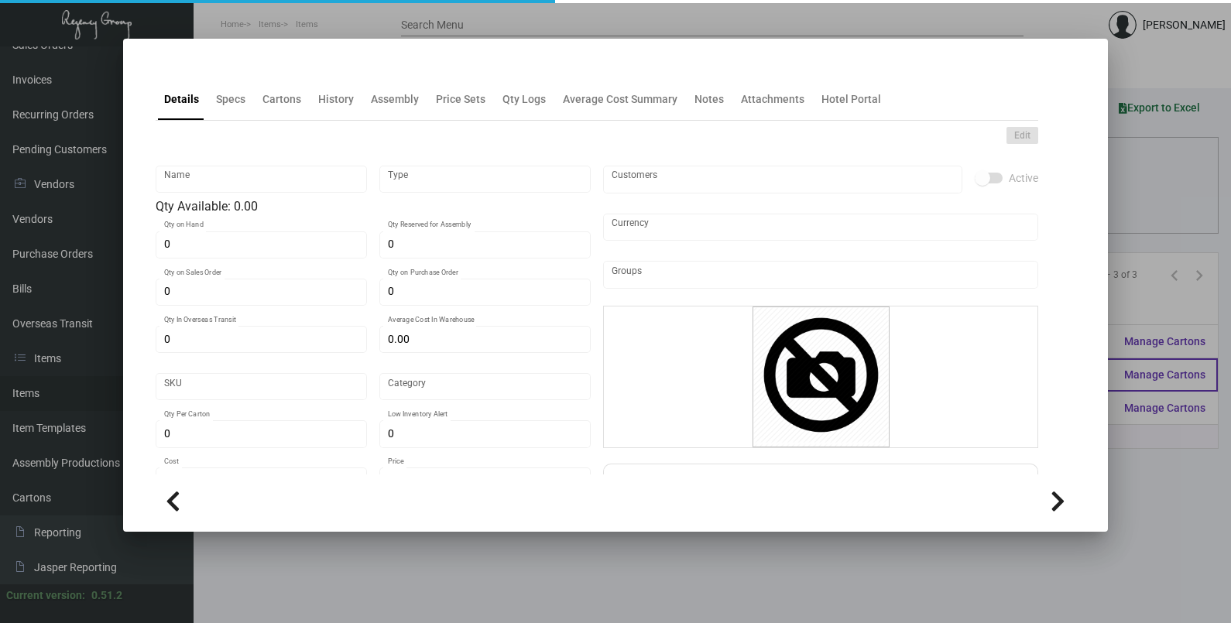
type input "$ 0.14"
type input "$ 0.24"
checkbox input "true"
type input "United States Dollar $"
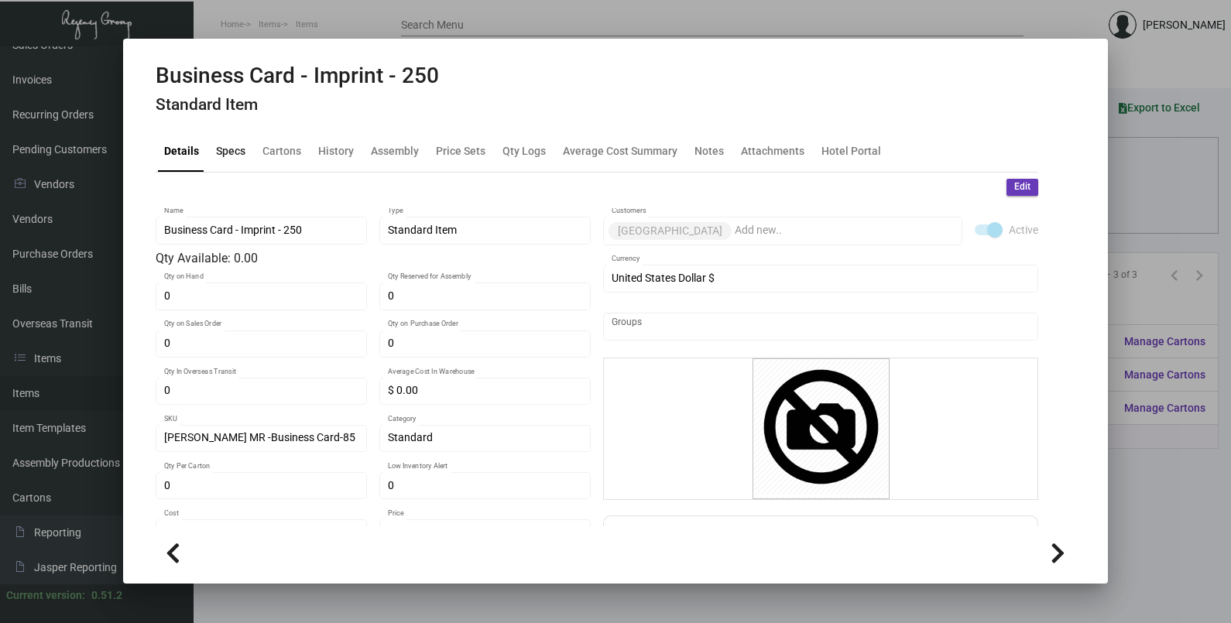
click at [231, 148] on div "Specs" at bounding box center [230, 150] width 29 height 16
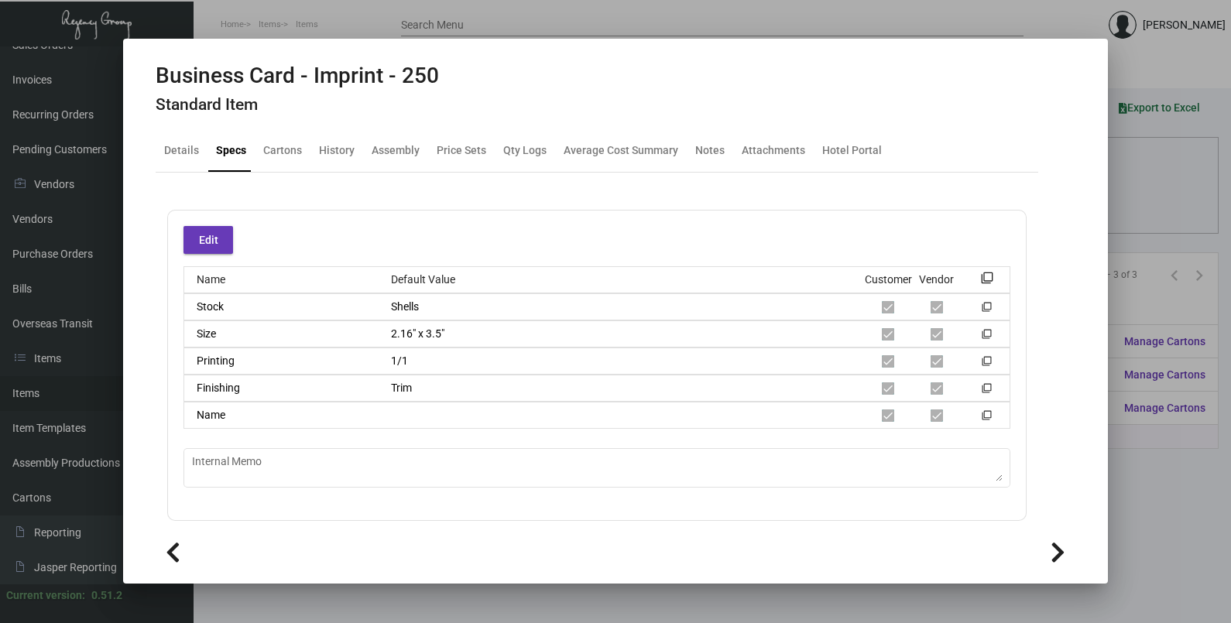
click at [1152, 201] on div at bounding box center [615, 311] width 1231 height 623
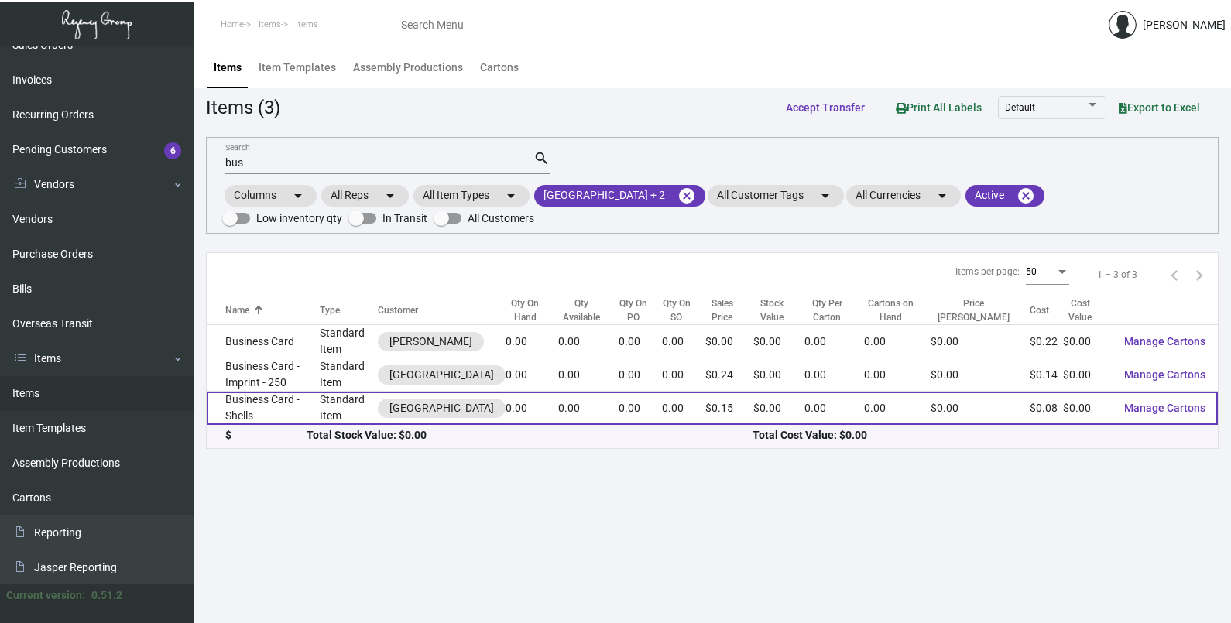
click at [253, 418] on td "Business Card - Shells" at bounding box center [263, 408] width 113 height 33
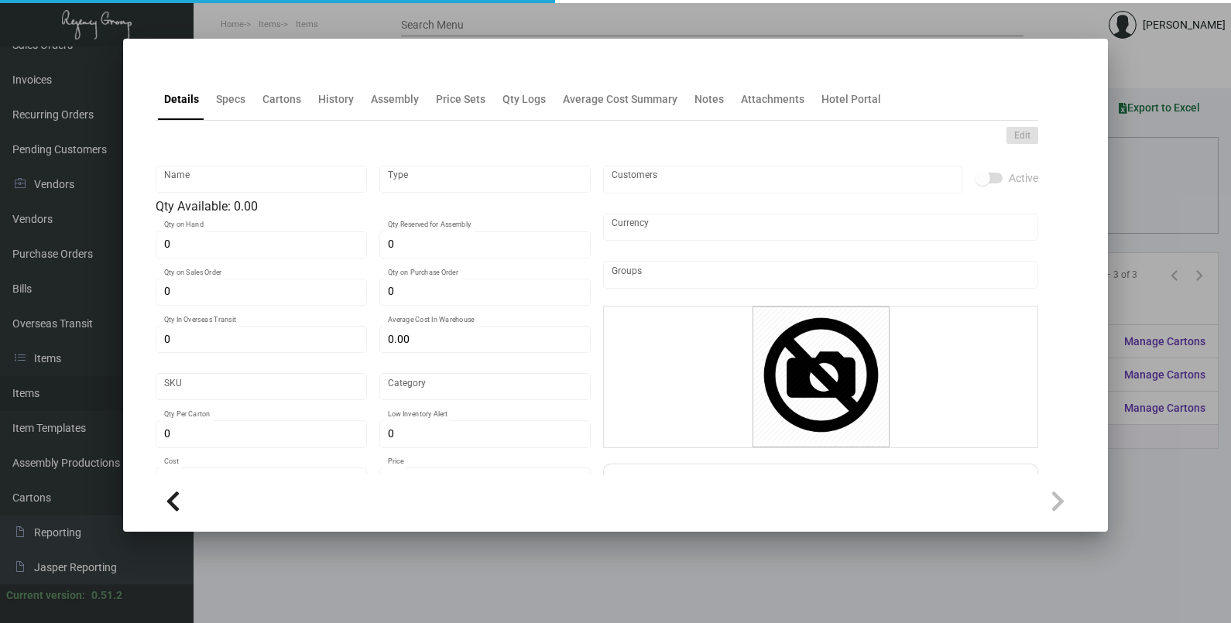
type input "Business Card - Shells"
type input "Standard Item"
type input "$ 0.00"
type input "Alila MR -Business Card-30"
type input "Standard"
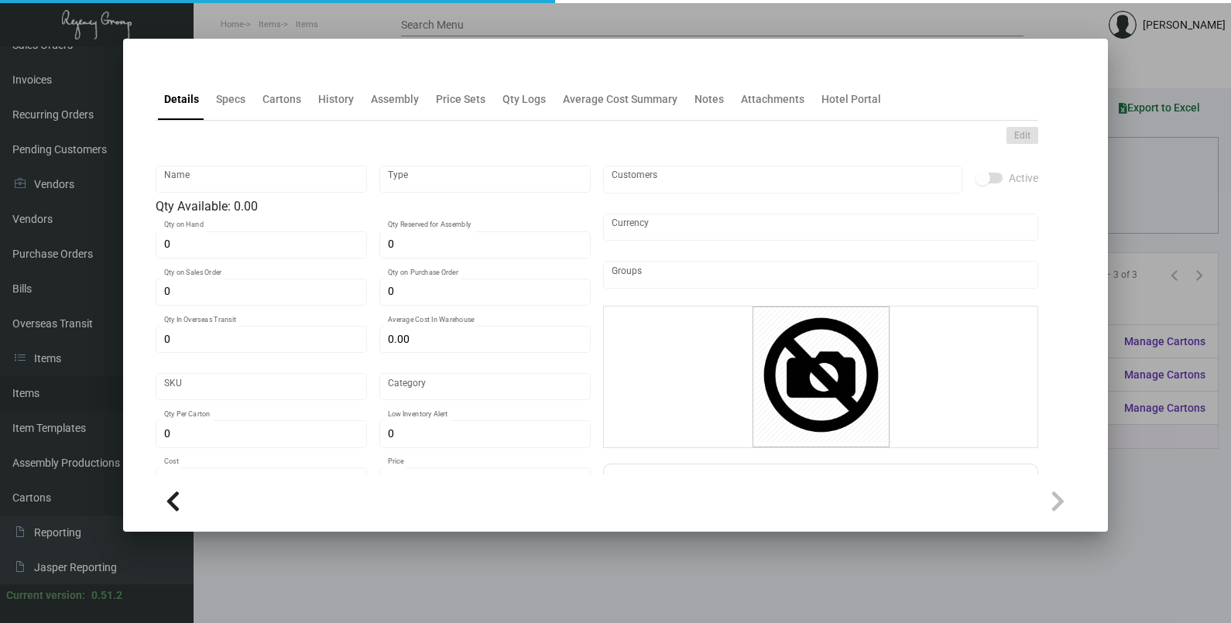
type input "$ 0.07595"
type input "$ 0.15"
checkbox input "true"
type input "United States Dollar $"
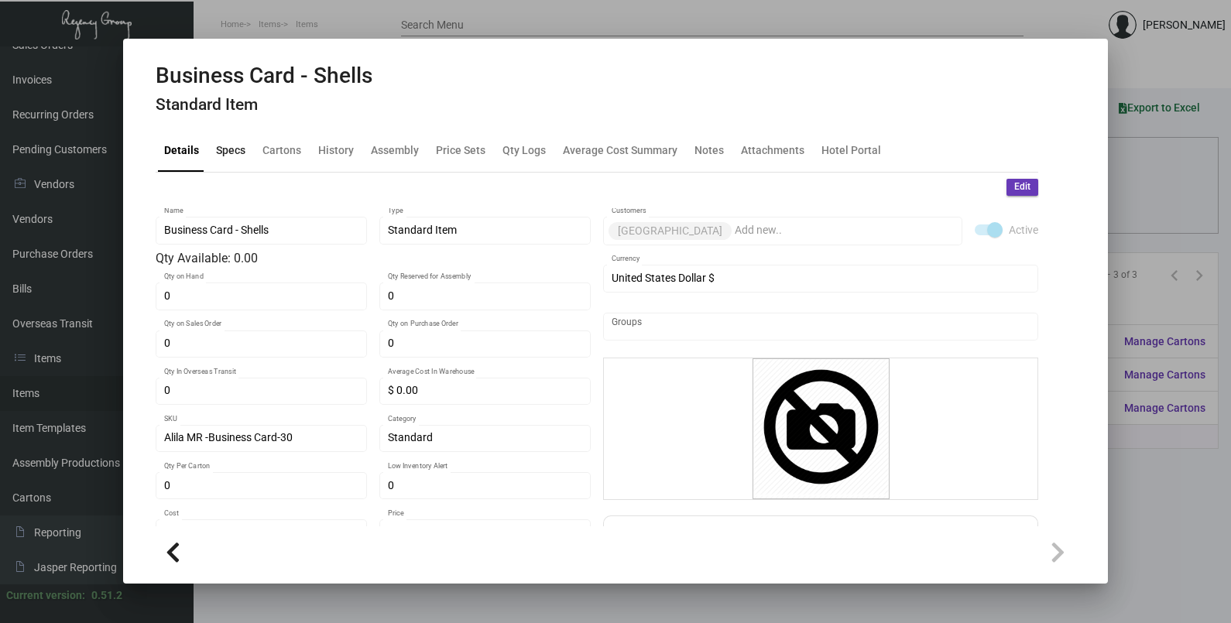
click at [232, 146] on div "Specs" at bounding box center [230, 150] width 29 height 16
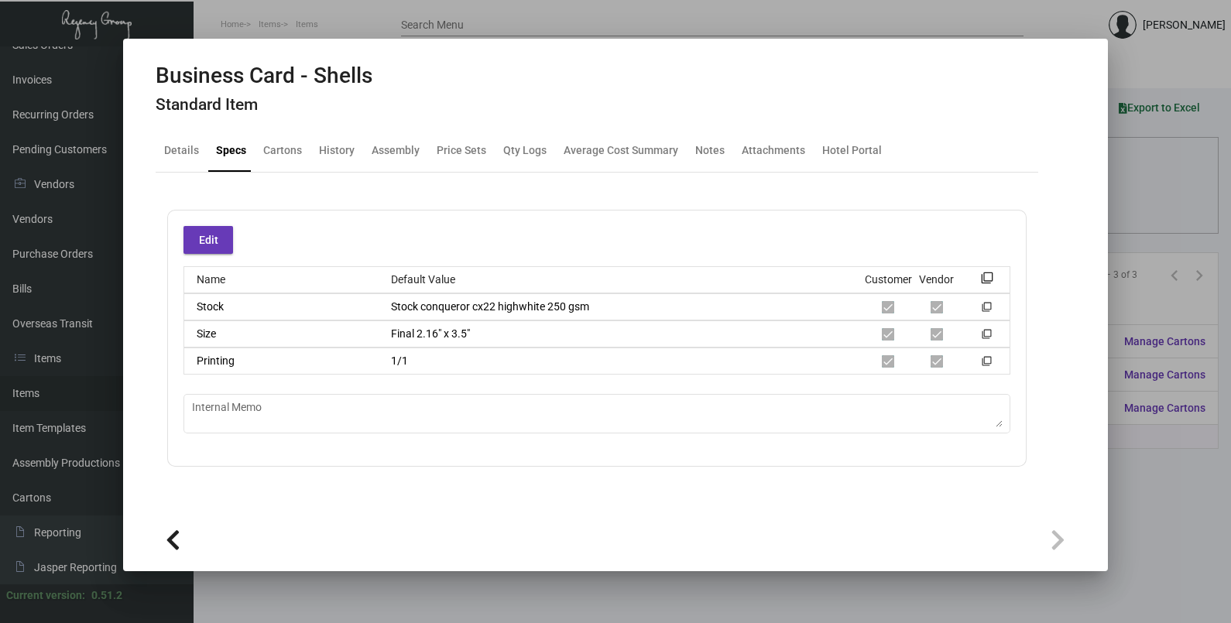
click at [1176, 184] on div at bounding box center [615, 311] width 1231 height 623
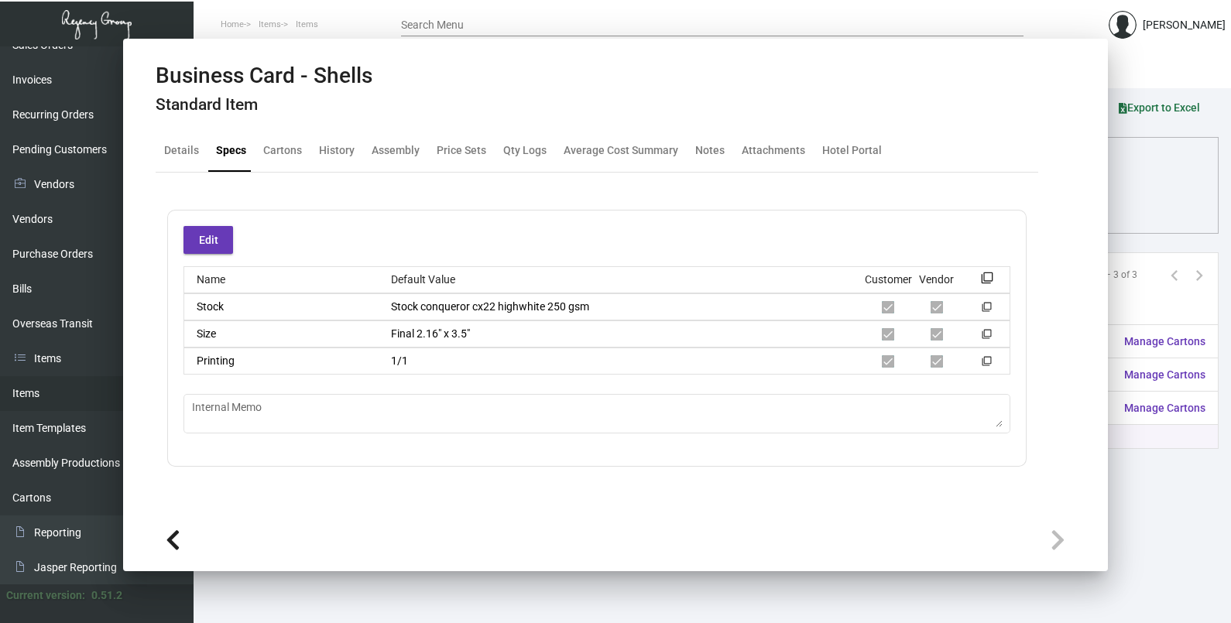
click at [1176, 184] on div "Columns arrow_drop_down All Reps arrow_drop_down All Item Types arrow_drop_down…" at bounding box center [712, 206] width 980 height 46
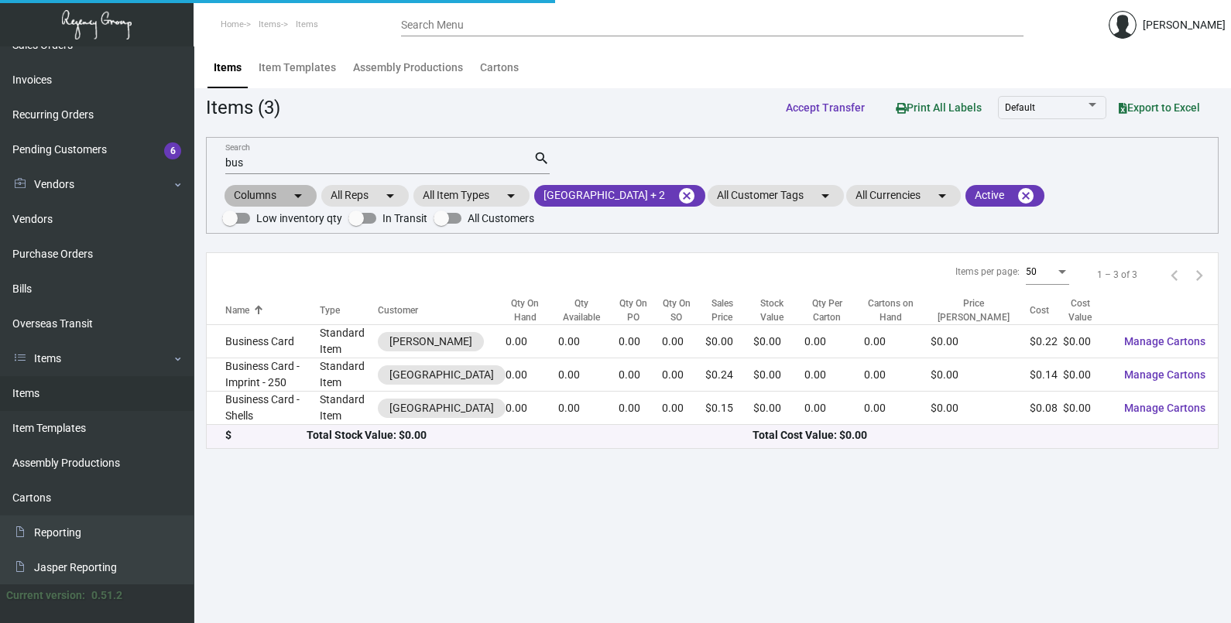
click at [1176, 184] on div "Columns arrow_drop_down All Reps arrow_drop_down All Item Types arrow_drop_down…" at bounding box center [712, 206] width 980 height 46
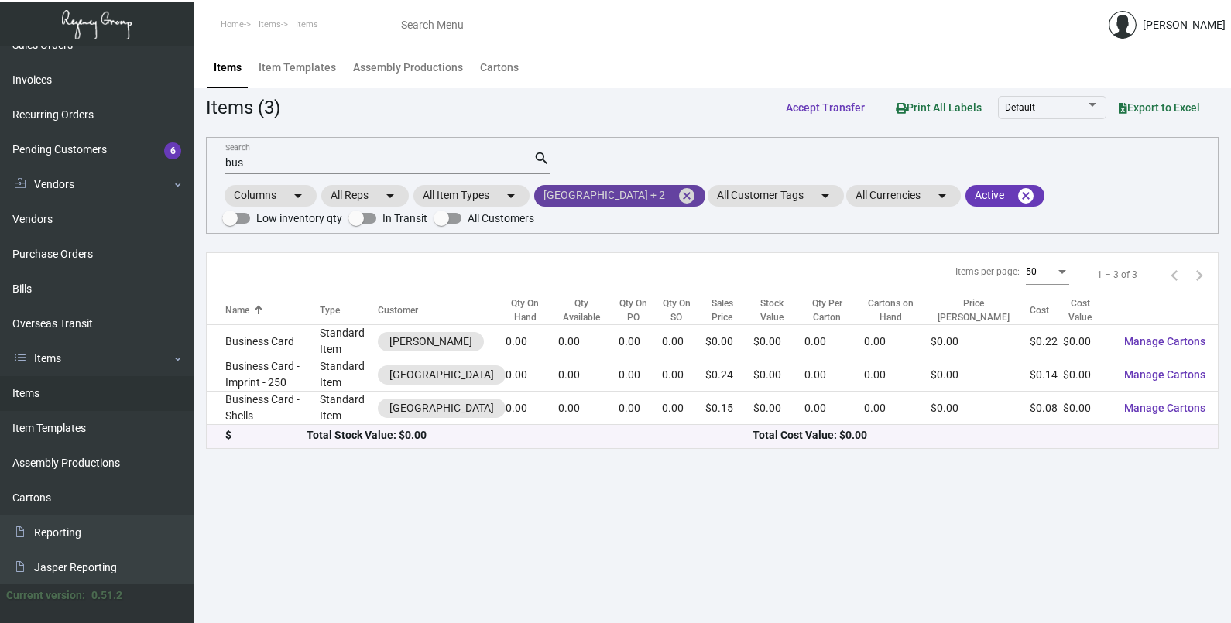
click at [677, 197] on mat-icon "cancel" at bounding box center [686, 196] width 19 height 19
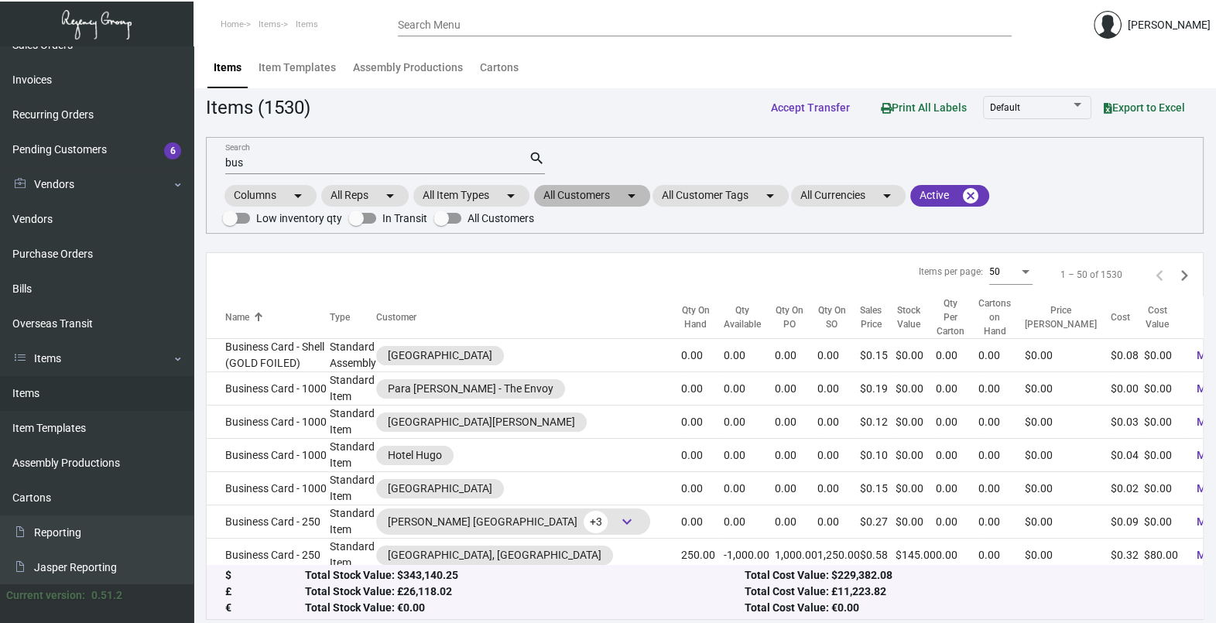
click at [632, 197] on mat-icon "arrow_drop_down" at bounding box center [631, 196] width 19 height 19
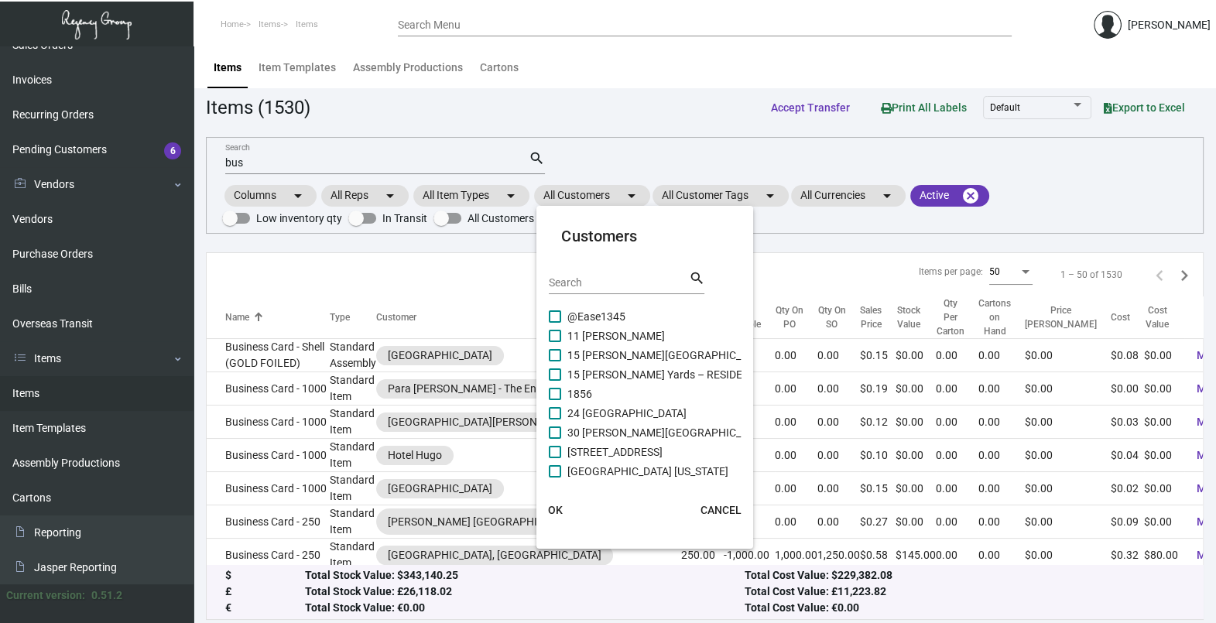
click at [586, 281] on input "Search" at bounding box center [618, 283] width 139 height 12
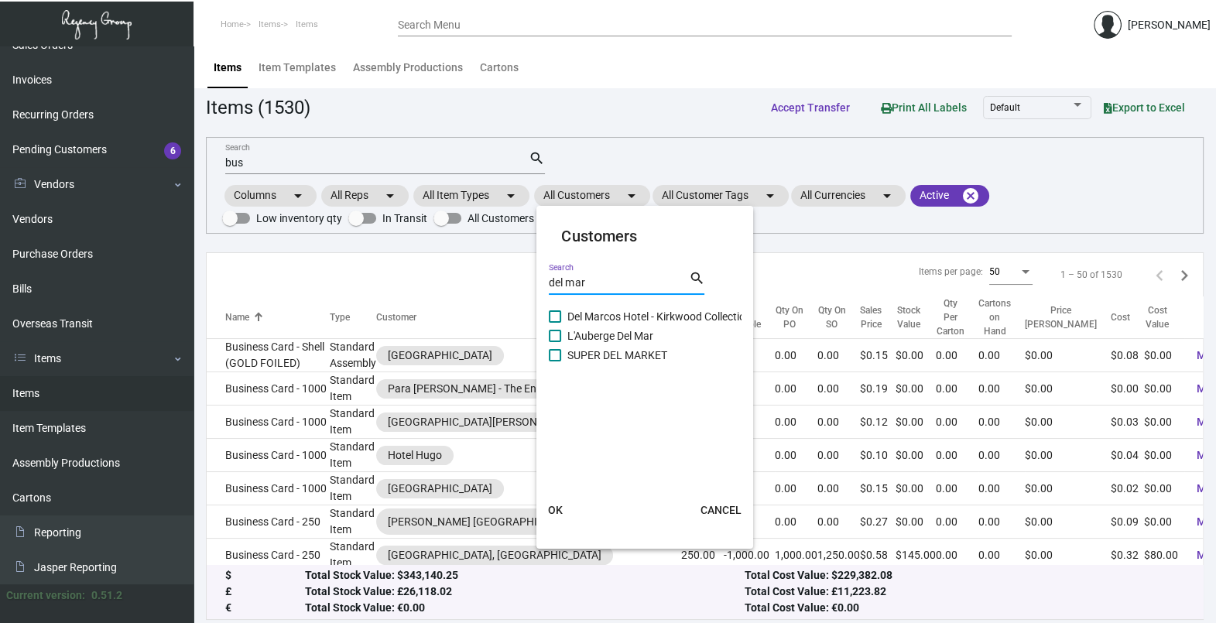
type input "del mar"
click at [600, 330] on span "L'Auberge Del Mar" at bounding box center [610, 336] width 86 height 19
click at [555, 342] on input "L'Auberge Del Mar" at bounding box center [554, 342] width 1 height 1
checkbox input "true"
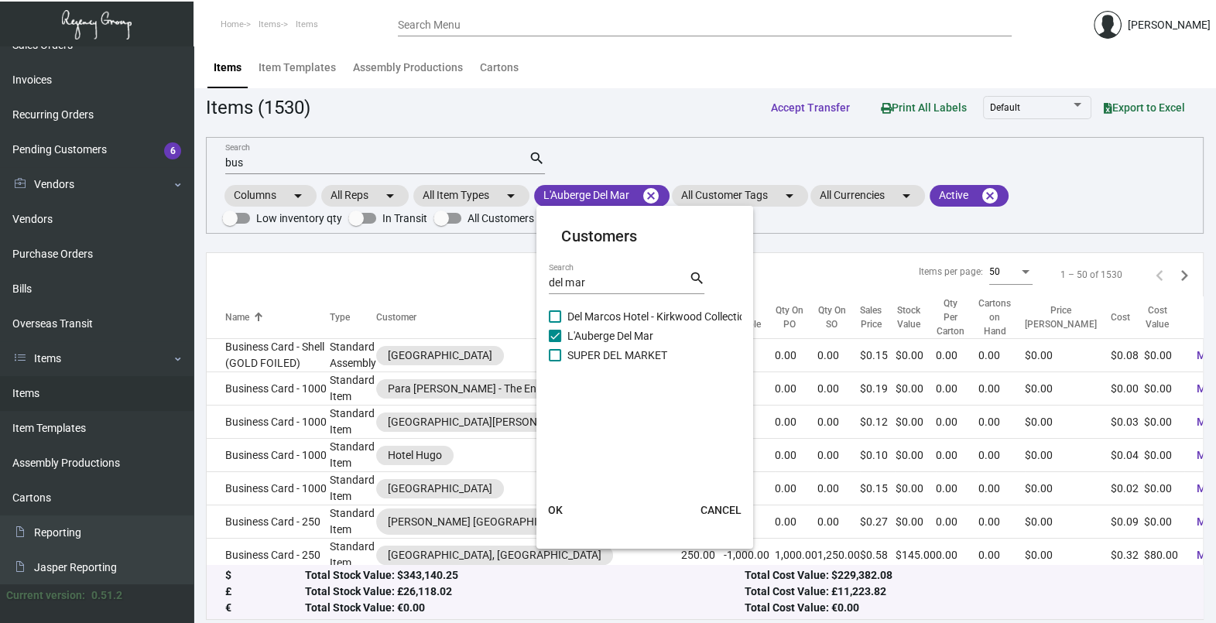
click at [559, 508] on span "OK" at bounding box center [555, 510] width 15 height 12
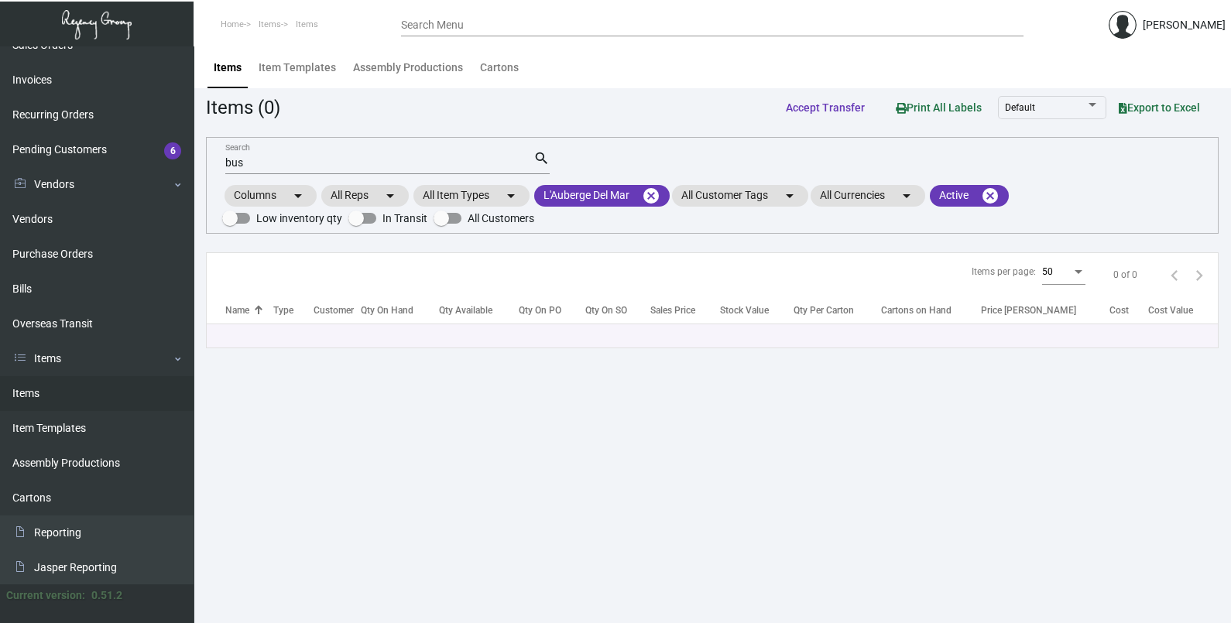
click at [324, 169] on div "bus Search" at bounding box center [379, 162] width 308 height 24
type input "b"
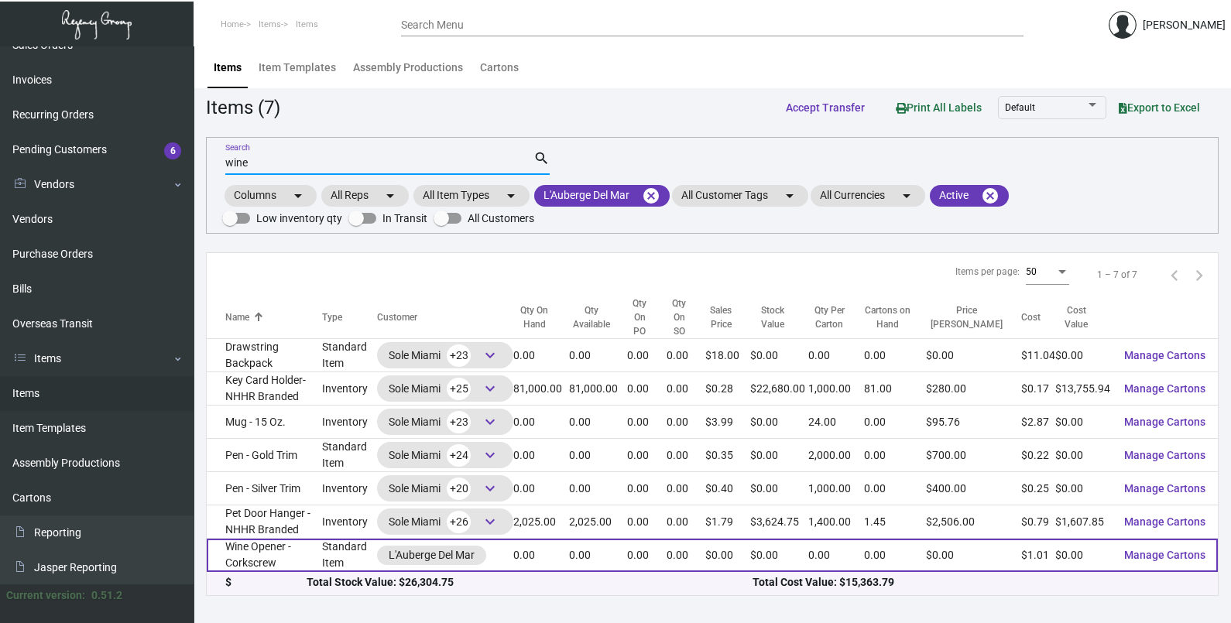
type input "wine"
click at [300, 556] on td "Wine Opener - Corkscrew" at bounding box center [264, 555] width 115 height 33
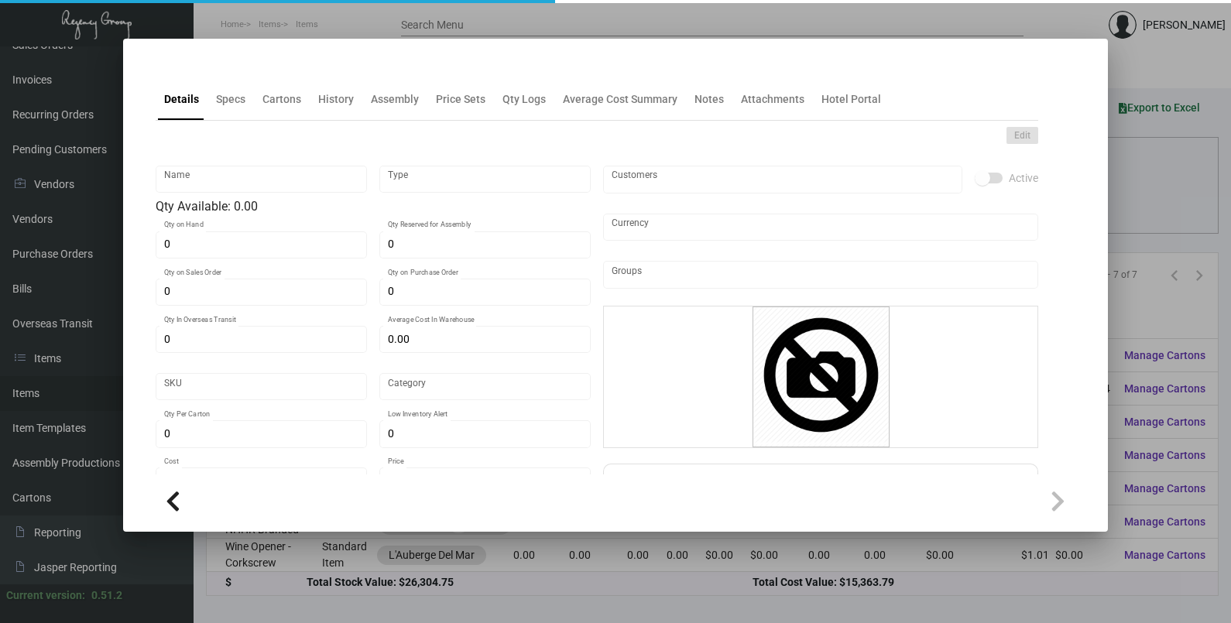
type input "Wine Opener - Corkscrew"
type input "Standard Item"
type input "$ 0.00"
type input "786-Wine Opener-0"
type input "Standard"
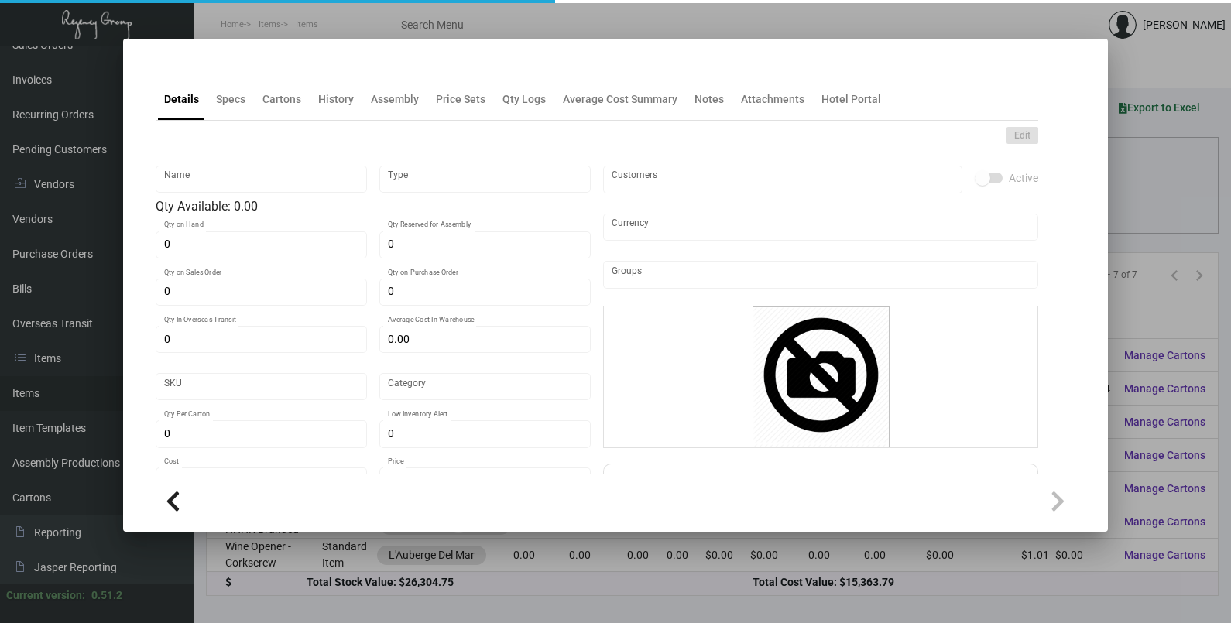
type input "$ 1.014"
type input "$ 0.00"
checkbox input "true"
type input "United States Dollar $"
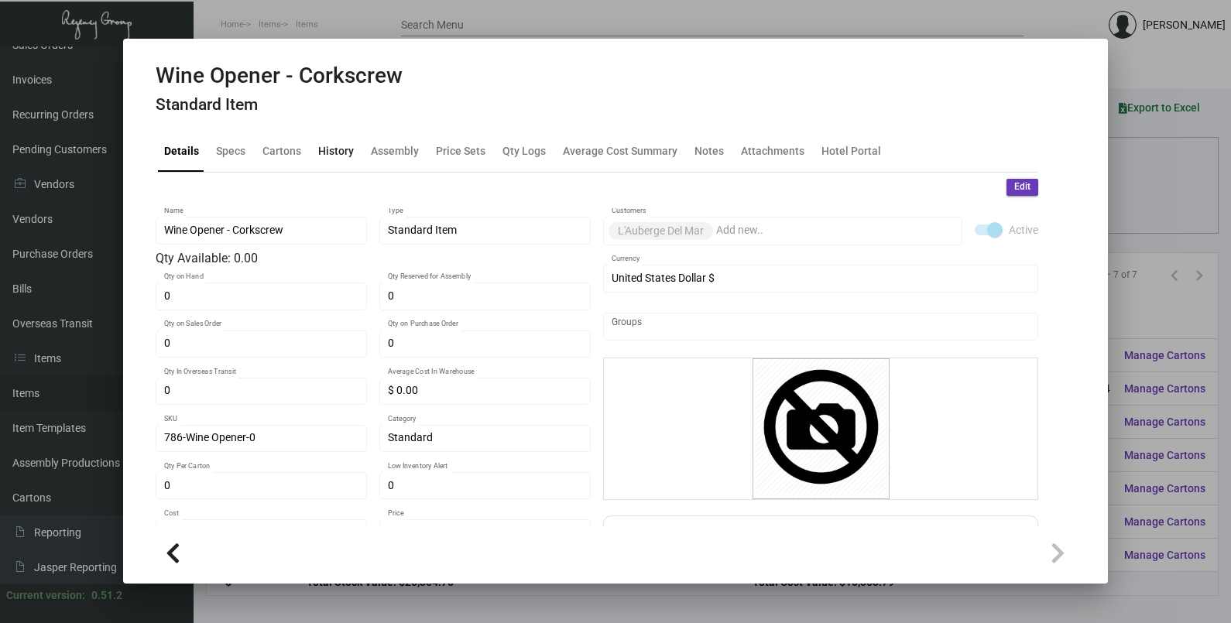
click at [329, 146] on div "History" at bounding box center [336, 150] width 36 height 16
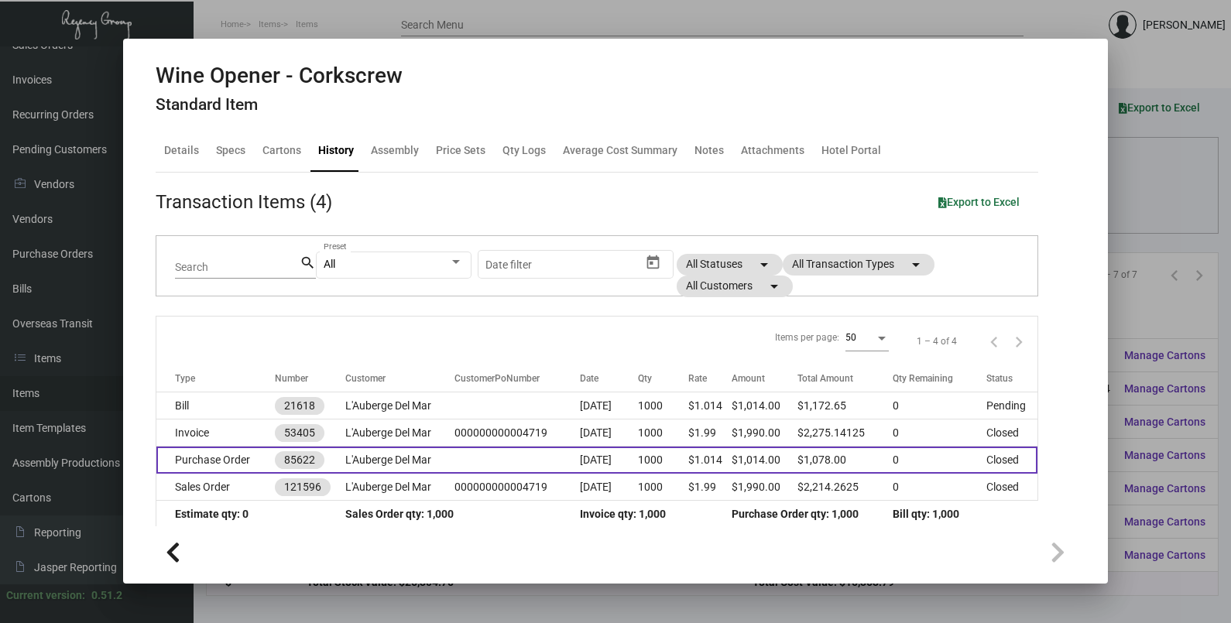
click at [437, 464] on td "L'Auberge Del Mar" at bounding box center [399, 460] width 109 height 27
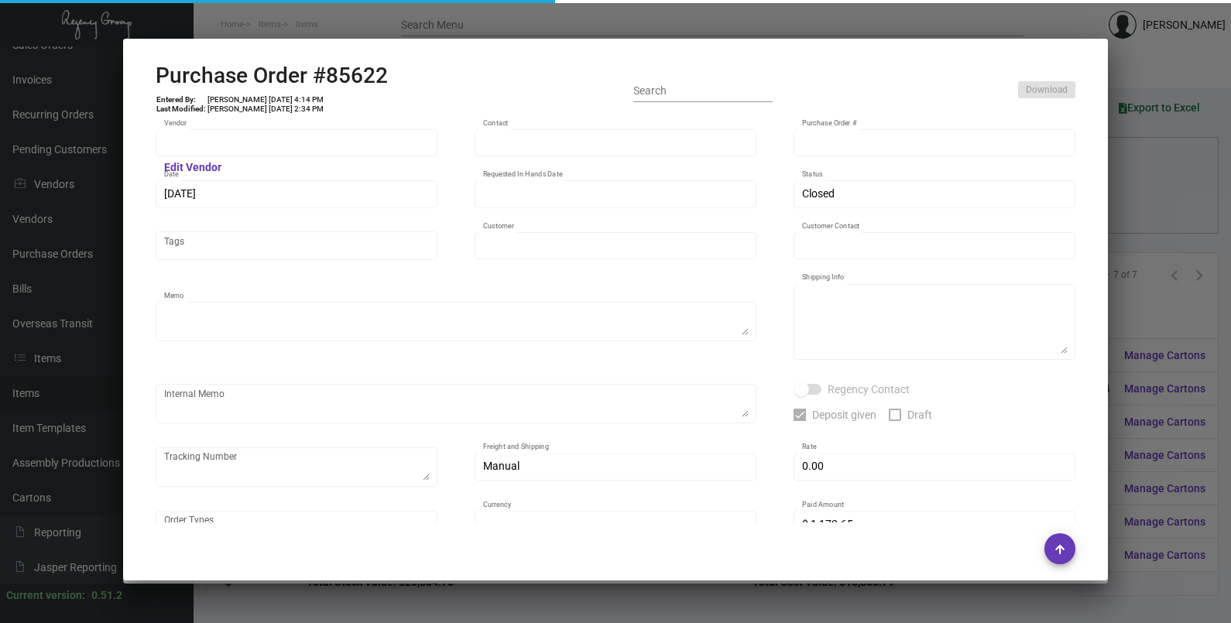
type input "Proinnovative line"
type input "Jordan Reichlin"
type input "85622"
type input "10/13/2021"
type input "10/22/2021"
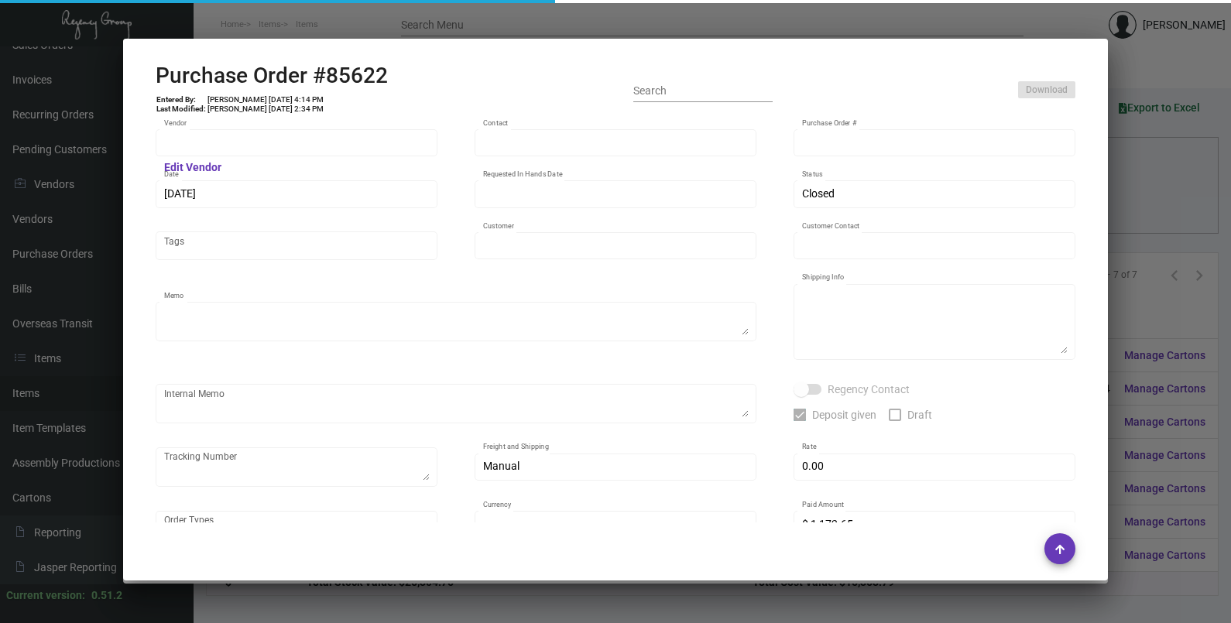
type input "L'Auberge Del Mar"
type input "Jonathon Stout"
type textarea "***PLEASE SEND SAMPLES OF THIS JOB TO MY LA OFFICE***"
type textarea "L'Auberge Del Mar Diana Cortese 1540 Camino Del Mar Del Mar, CA 92014"
checkbox input "true"
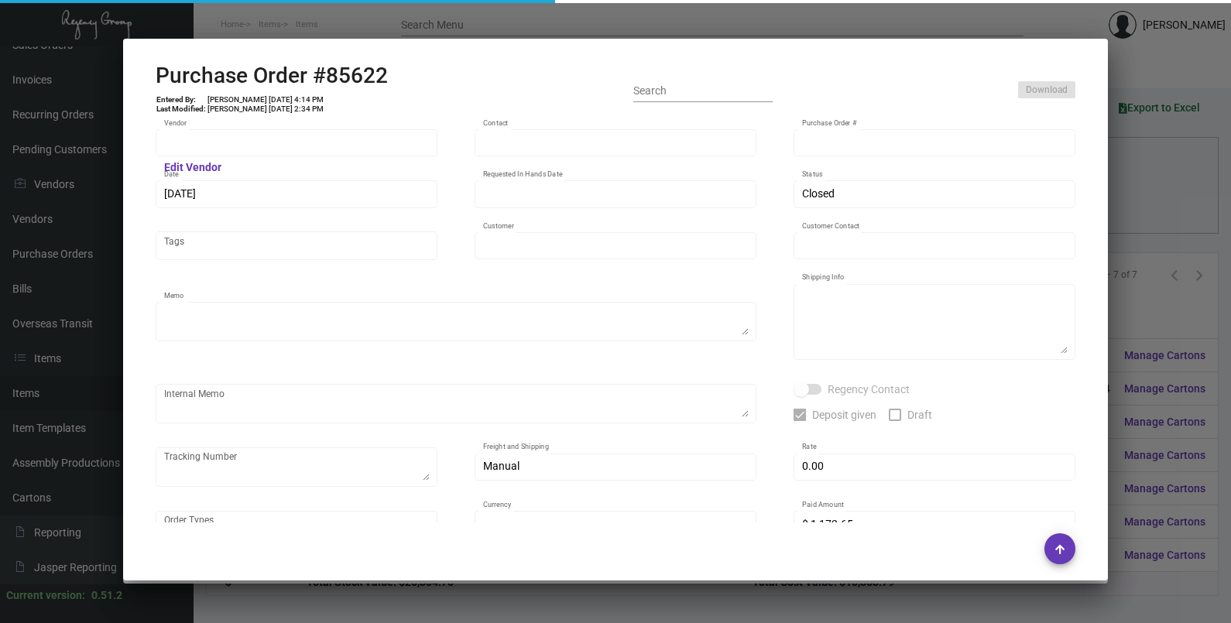
type input "$ 0.00"
type input "United States Dollar $"
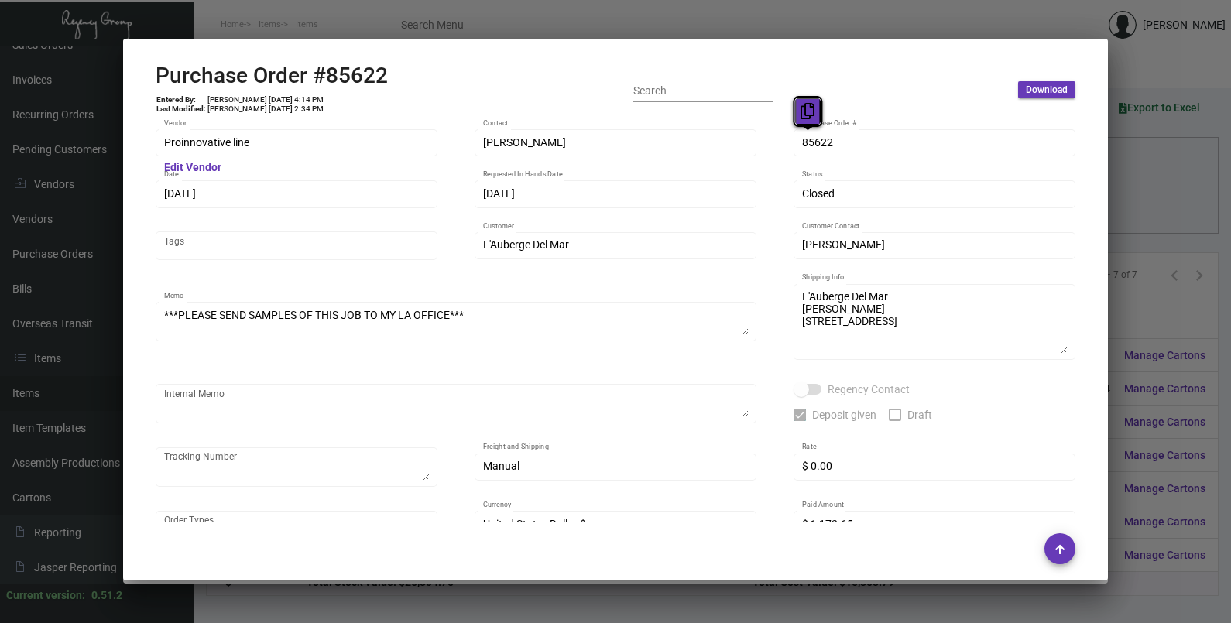
drag, startPoint x: 806, startPoint y: 143, endPoint x: 803, endPoint y: 116, distance: 27.2
click at [804, 117] on icon at bounding box center [807, 111] width 14 height 16
drag, startPoint x: 214, startPoint y: 192, endPoint x: 190, endPoint y: 166, distance: 35.6
click at [190, 166] on icon at bounding box center [194, 163] width 14 height 16
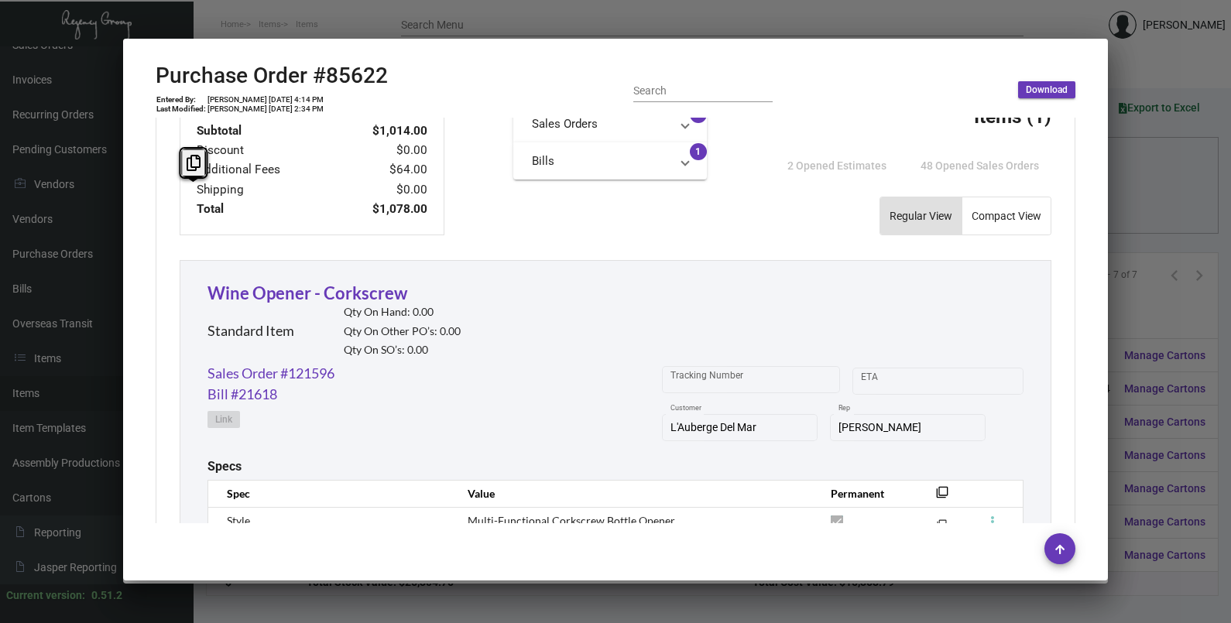
scroll to position [870, 0]
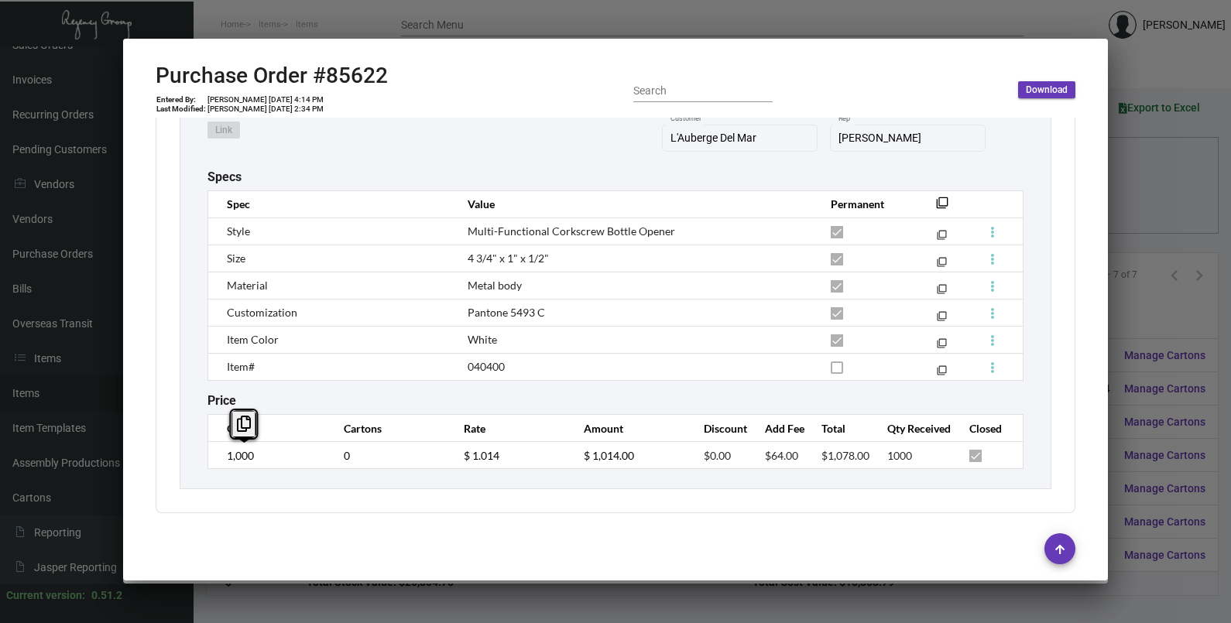
click at [214, 457] on td "1,000" at bounding box center [268, 455] width 120 height 27
click at [452, 461] on td "$ 1.014" at bounding box center [508, 455] width 120 height 27
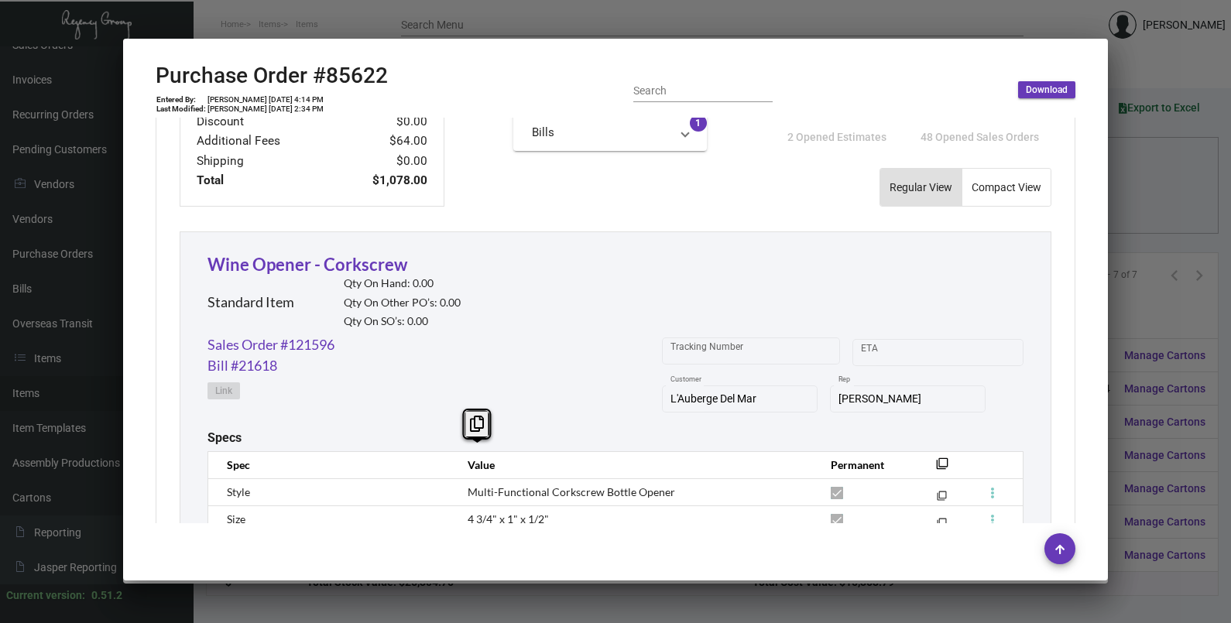
scroll to position [483, 0]
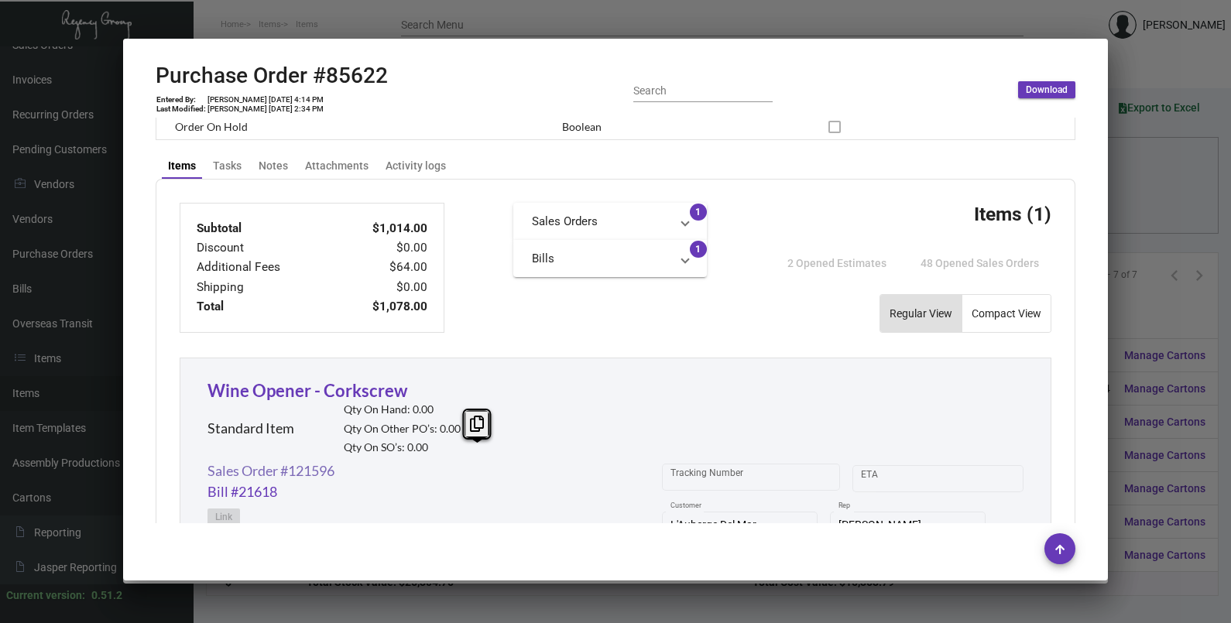
click at [293, 472] on link "Sales Order #121596" at bounding box center [270, 471] width 127 height 21
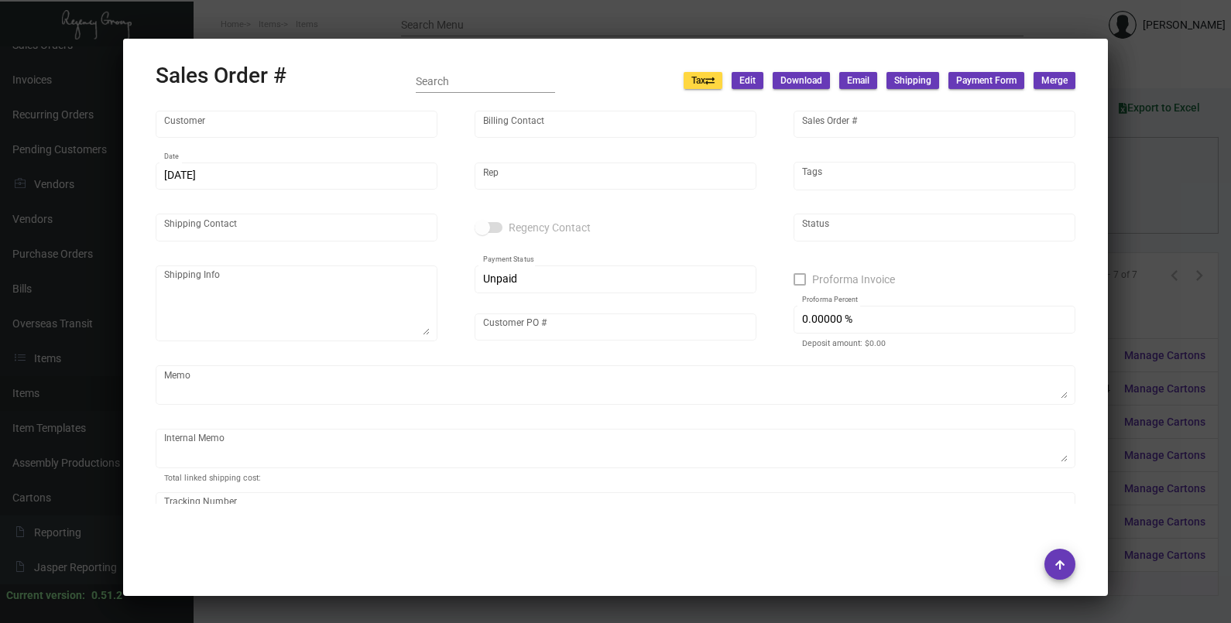
type input "L'Auberge Del Mar"
type input "Diana Cortese"
type input "121596"
type input "10/13/2021"
type input "Dovi Berger"
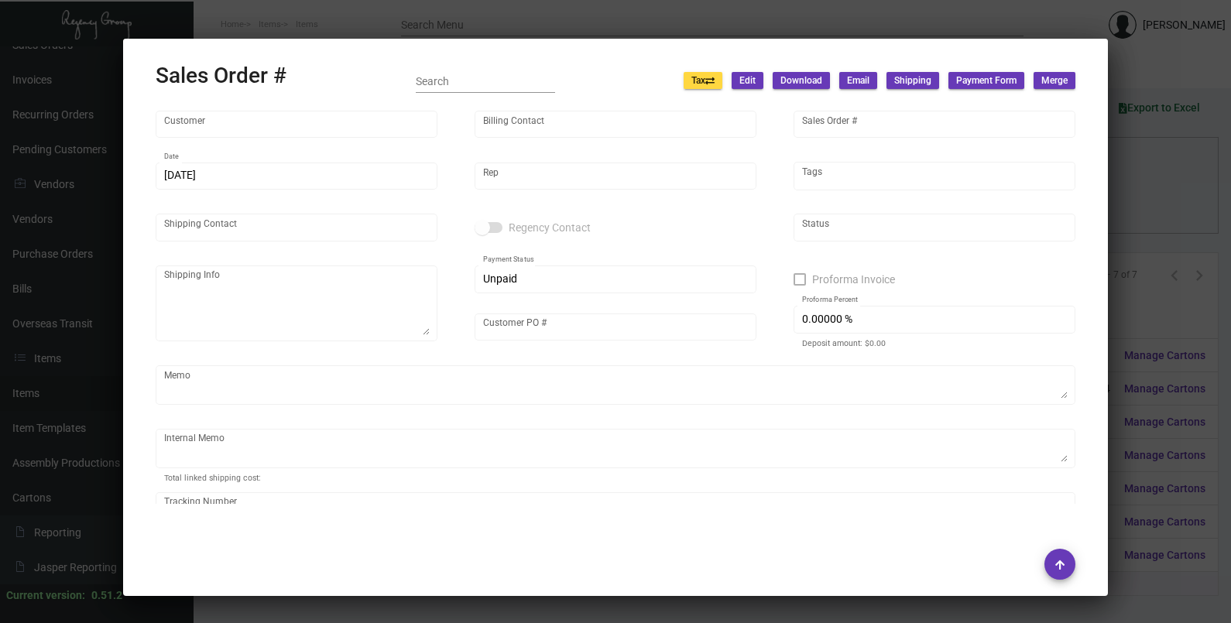
type input "Jonathon Stout"
type textarea "L'Auberge Del Mar Diana Cortese 1540 Camino Del Mar Del Mar, CA 92014"
type input "000000000004719"
type input "United States Dollar $"
type input "$ 0.00"
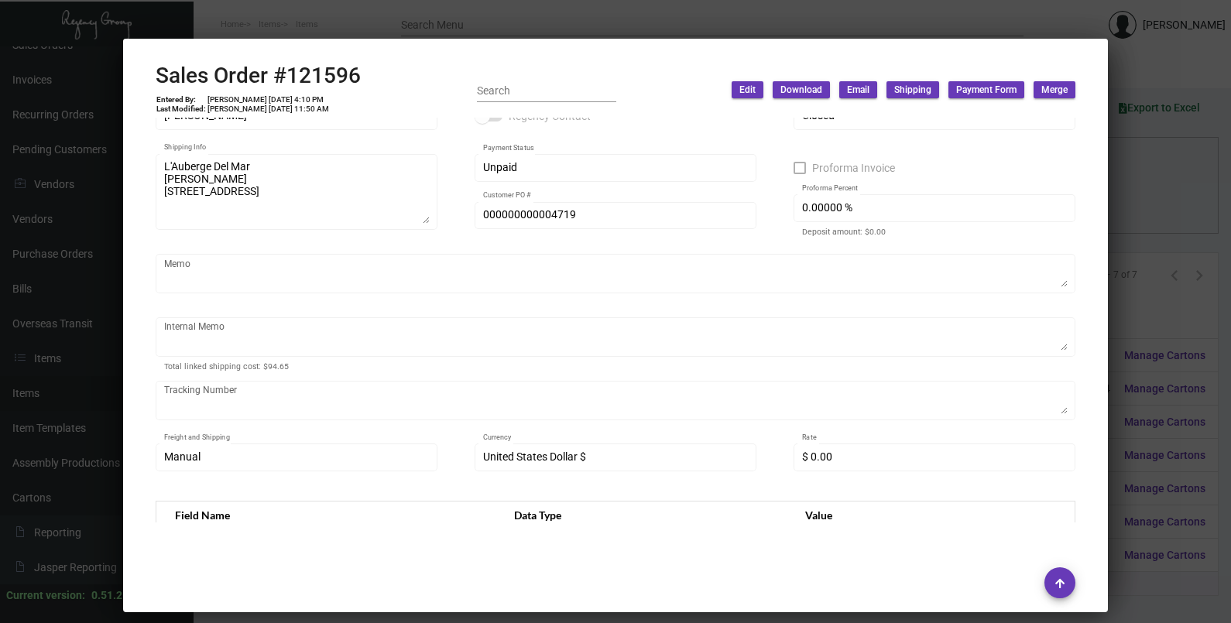
scroll to position [0, 0]
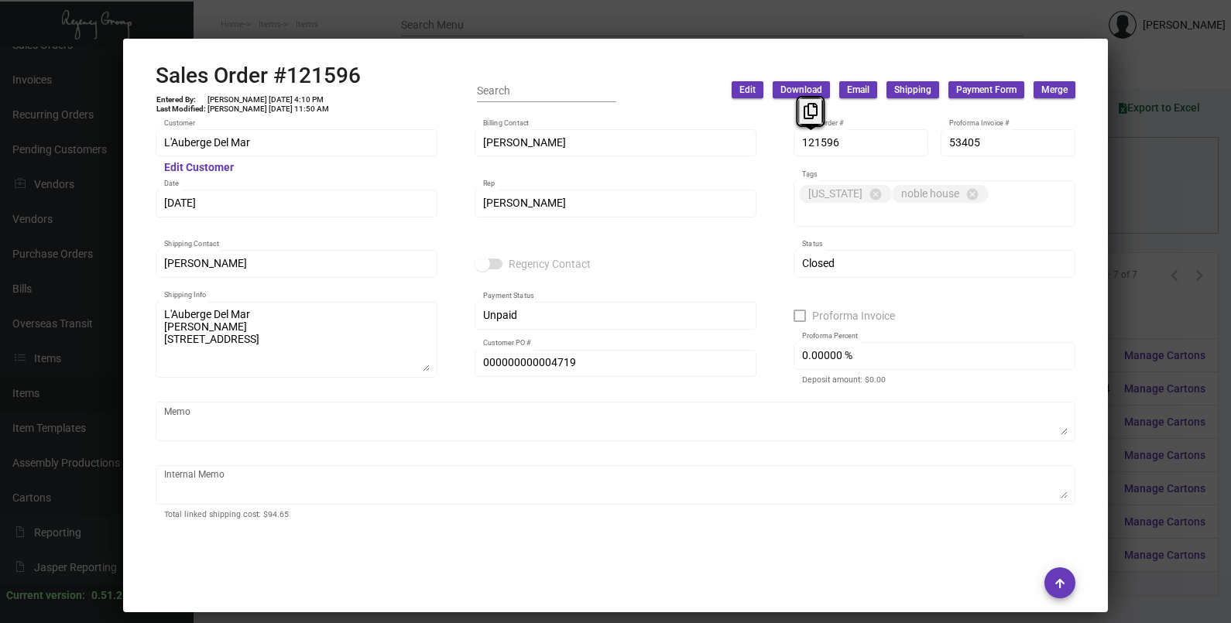
drag, startPoint x: 809, startPoint y: 147, endPoint x: 823, endPoint y: 92, distance: 56.7
click at [804, 116] on icon at bounding box center [810, 111] width 14 height 16
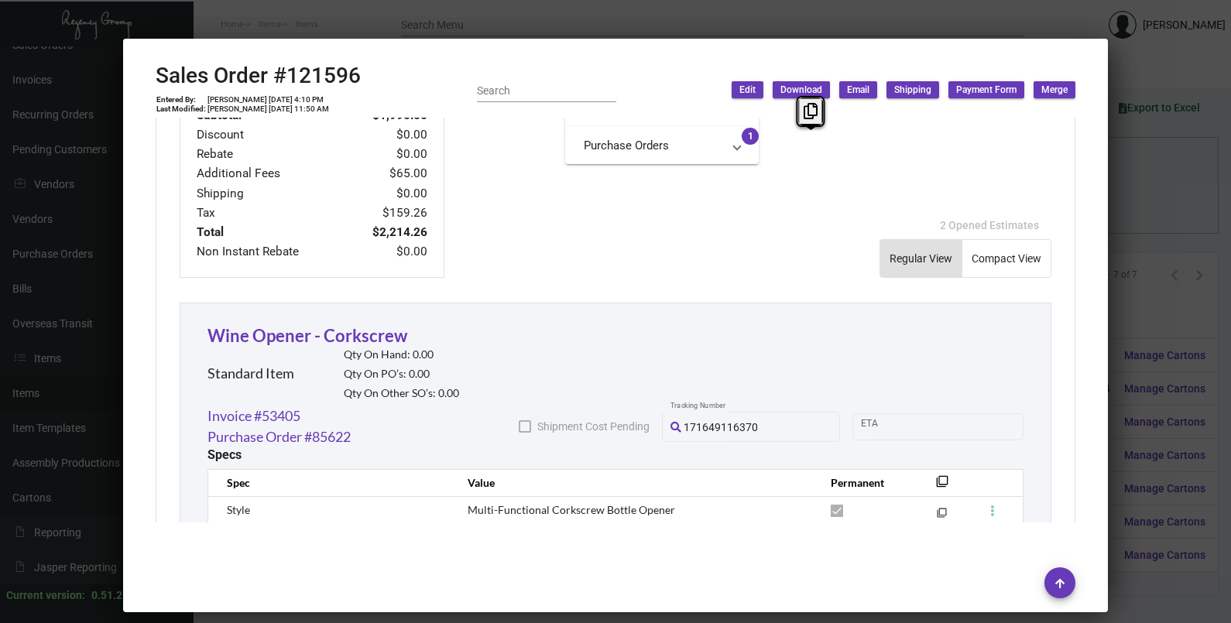
scroll to position [933, 0]
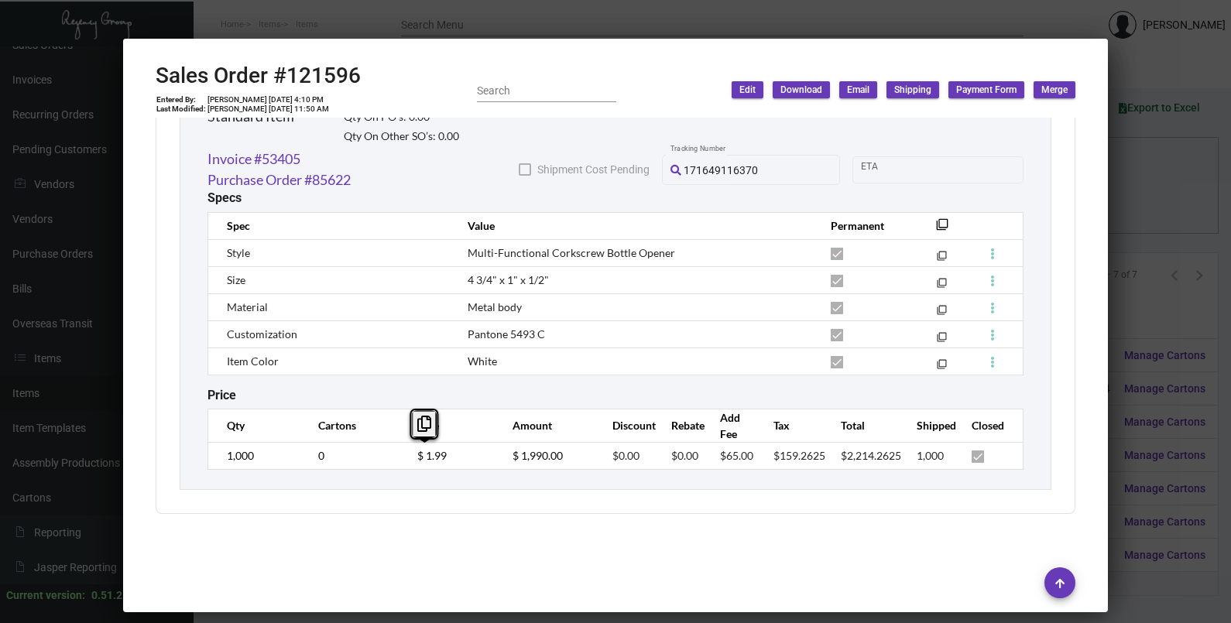
click at [410, 464] on td "$ 1.99" at bounding box center [449, 455] width 95 height 27
copy span "4 3/4" x 1" x 1/2""
drag, startPoint x: 546, startPoint y: 278, endPoint x: 456, endPoint y: 277, distance: 90.6
click at [456, 277] on td "4 3/4" x 1" x 1/2"" at bounding box center [633, 279] width 362 height 27
